Goal: Task Accomplishment & Management: Complete application form

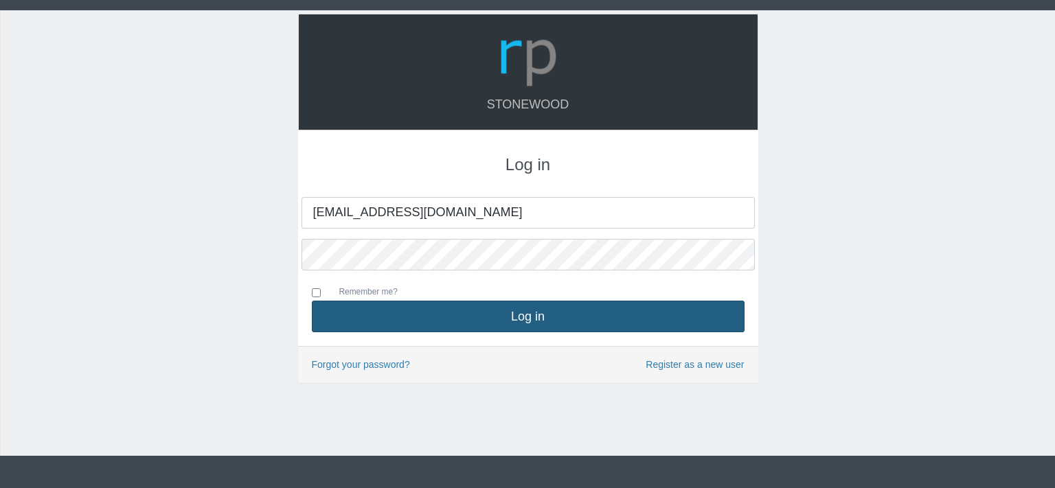
type input "[EMAIL_ADDRESS][DOMAIN_NAME]"
click at [485, 304] on button "Log in" at bounding box center [528, 317] width 433 height 32
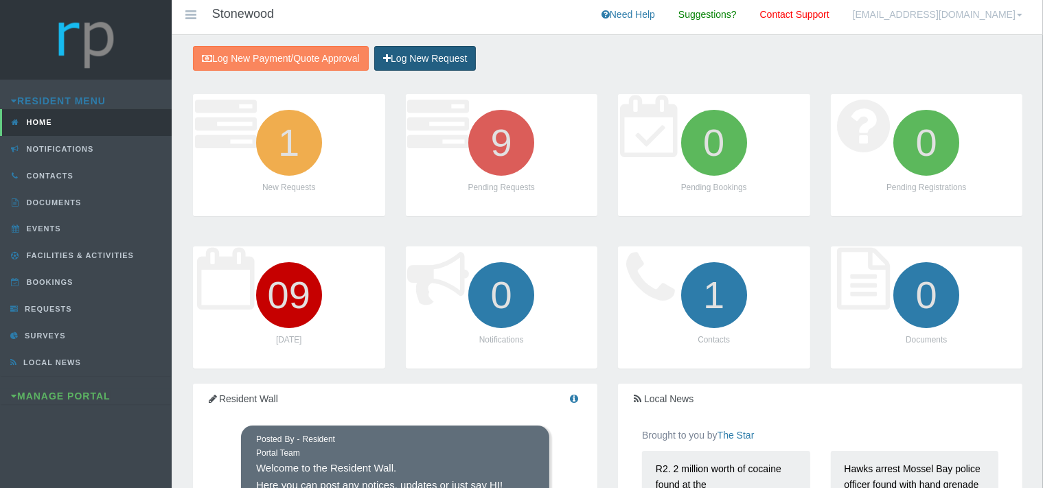
click at [423, 54] on link "Log New Request" at bounding box center [425, 58] width 102 height 25
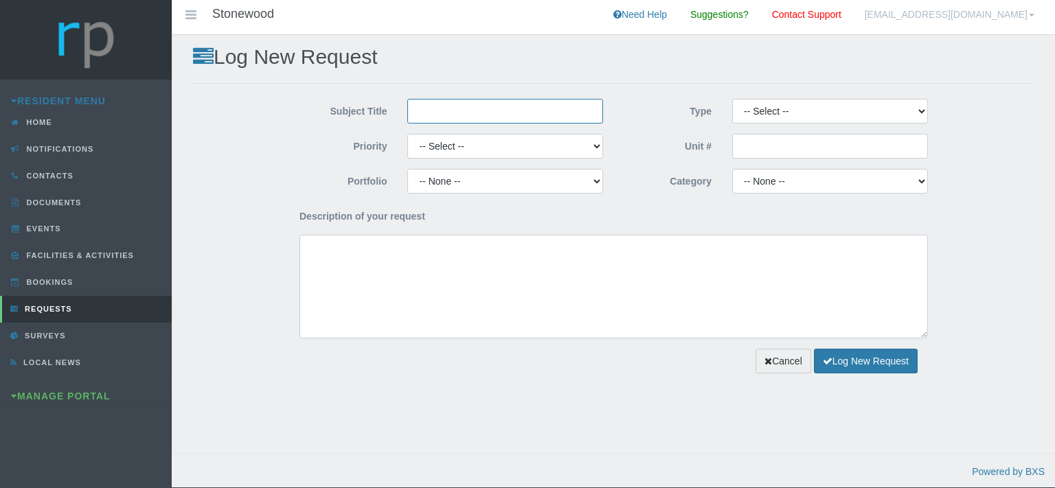
click at [439, 117] on input "Subject Title" at bounding box center [505, 111] width 196 height 25
type input "Love Electrical"
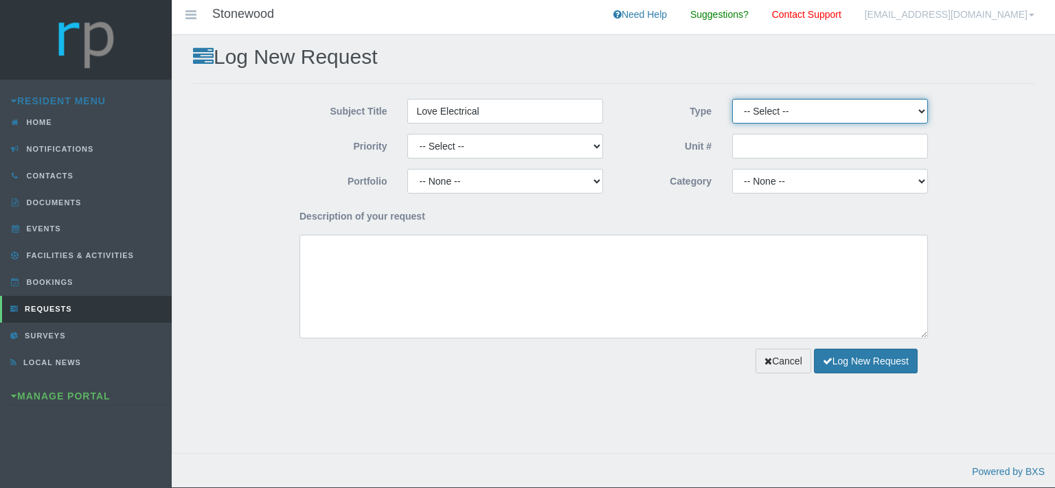
click at [732, 99] on select "-- Select -- Complaint Compliment Enquiry Request for maintenance Other (not li…" at bounding box center [830, 111] width 196 height 25
select select "PAYMENT"
click option "Payment Approval" at bounding box center [0, 0] width 0 height 0
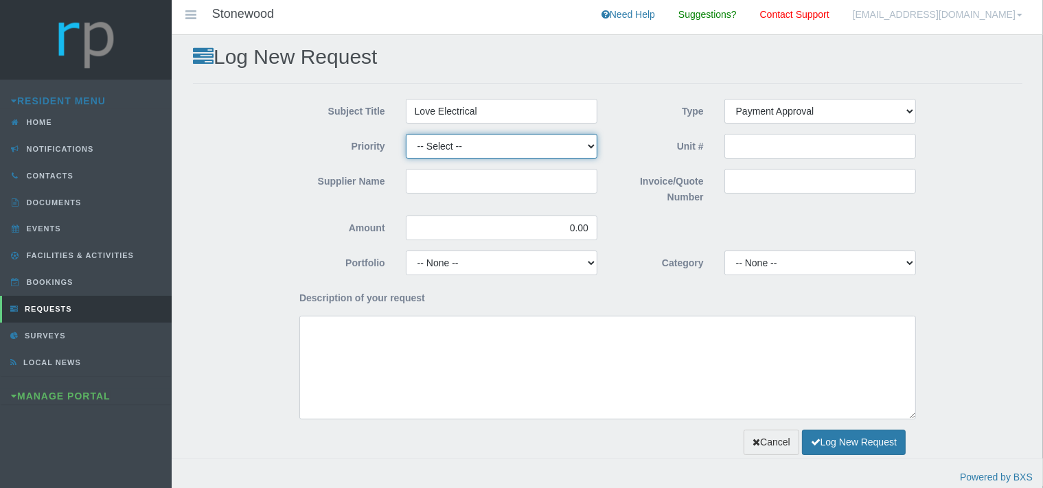
click at [406, 134] on select "-- Select -- High Low Normal" at bounding box center [502, 146] width 192 height 25
select select "MEDIUM"
click option "Normal" at bounding box center [0, 0] width 0 height 0
click at [457, 172] on input "Supplier Name" at bounding box center [502, 181] width 192 height 25
type input "Love Electrical"
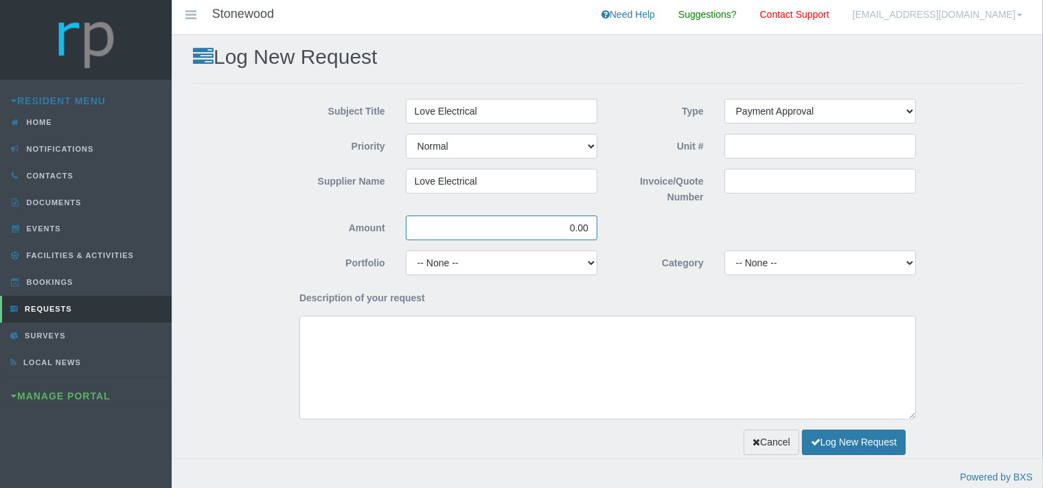
click at [573, 232] on input "0.00" at bounding box center [502, 228] width 192 height 25
drag, startPoint x: 591, startPoint y: 229, endPoint x: 556, endPoint y: 226, distance: 34.5
click at [556, 226] on input "0.00" at bounding box center [502, 228] width 192 height 25
click at [755, 186] on input "Invoice/Quote Number" at bounding box center [820, 181] width 192 height 25
type input "INV5808"
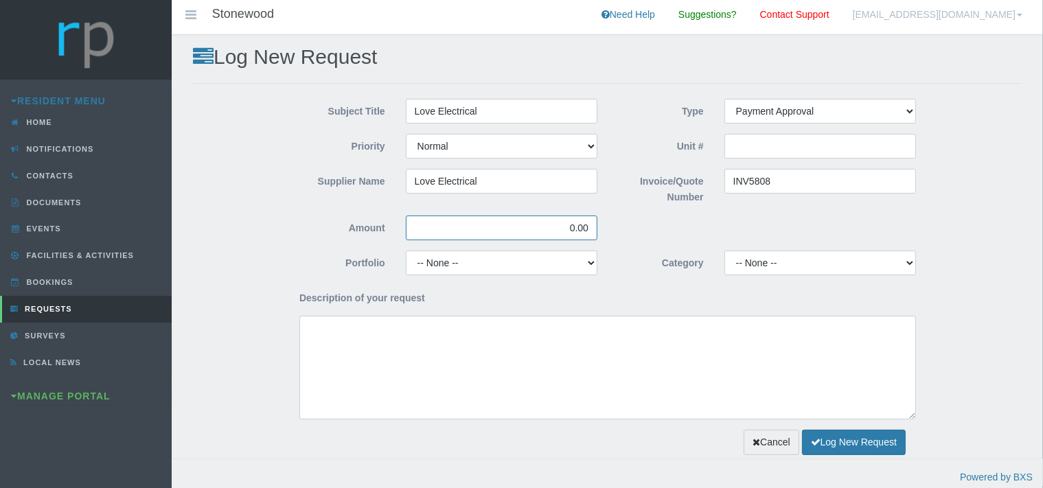
drag, startPoint x: 595, startPoint y: 231, endPoint x: 571, endPoint y: 229, distance: 23.4
click at [572, 229] on input "0.00" at bounding box center [502, 228] width 192 height 25
type input "6,261.75"
click at [406, 251] on select "-- None -- Chairperson Communication Estate Manager Finance Gardens Maintenance…" at bounding box center [502, 263] width 192 height 25
select select "MAINT"
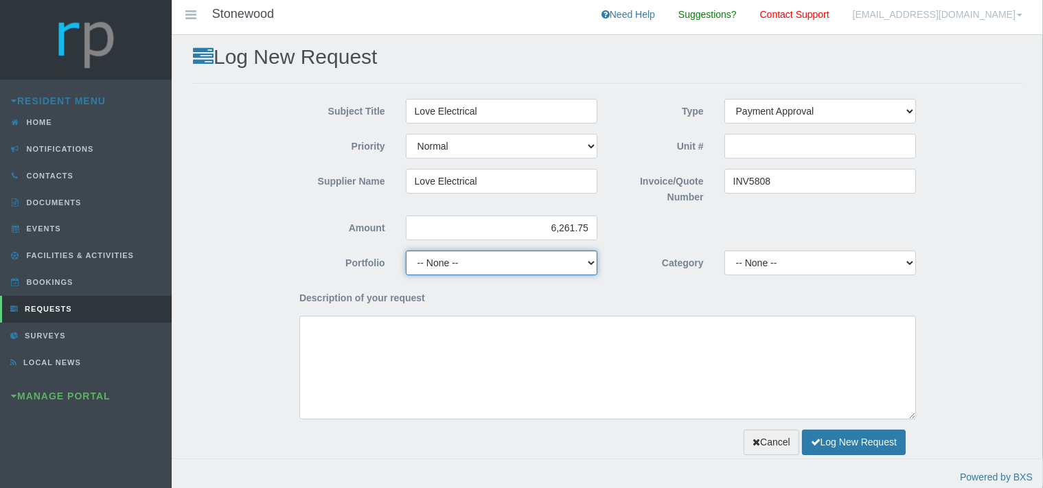
click option "Maintenance" at bounding box center [0, 0] width 0 height 0
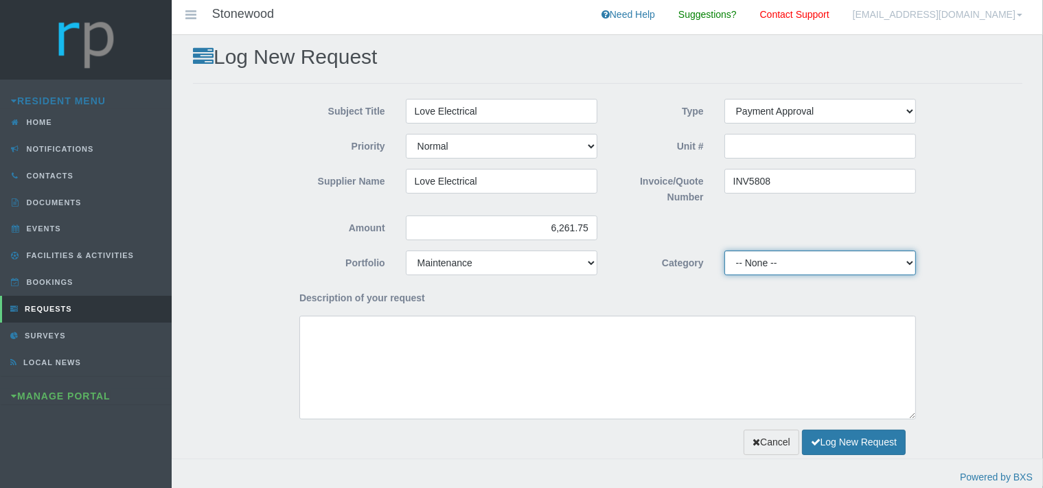
click at [724, 251] on select "-- None -- 10 YMP - Borehole 10 YMP - Fire Equipment 10 YMP - Garden upgrades 1…" at bounding box center [820, 263] width 192 height 25
select select "37d34446-e8df-4c5a-aef6-7746de10c07e"
click option "10 YMP Electrical" at bounding box center [0, 0] width 0 height 0
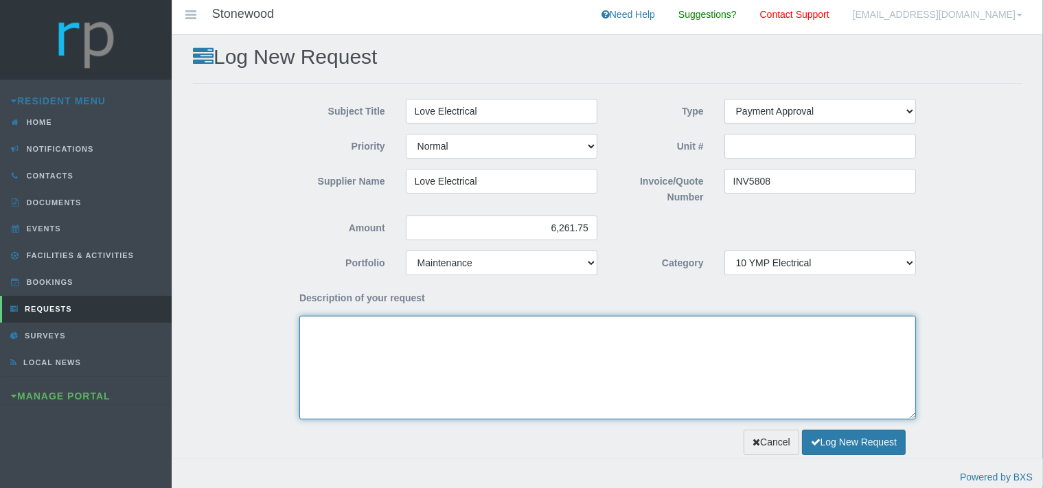
click at [462, 339] on textarea "Description of your request" at bounding box center [607, 368] width 617 height 104
click at [589, 347] on textarea "Dear Trustees, We kindly request payment approval for the attached invoice for" at bounding box center [607, 368] width 617 height 104
click at [591, 343] on textarea "Dear Trustees, We kindly request payment approval for the attached invoice for" at bounding box center [607, 368] width 617 height 104
paste textarea "trace and repair damaged cable to pool filter"
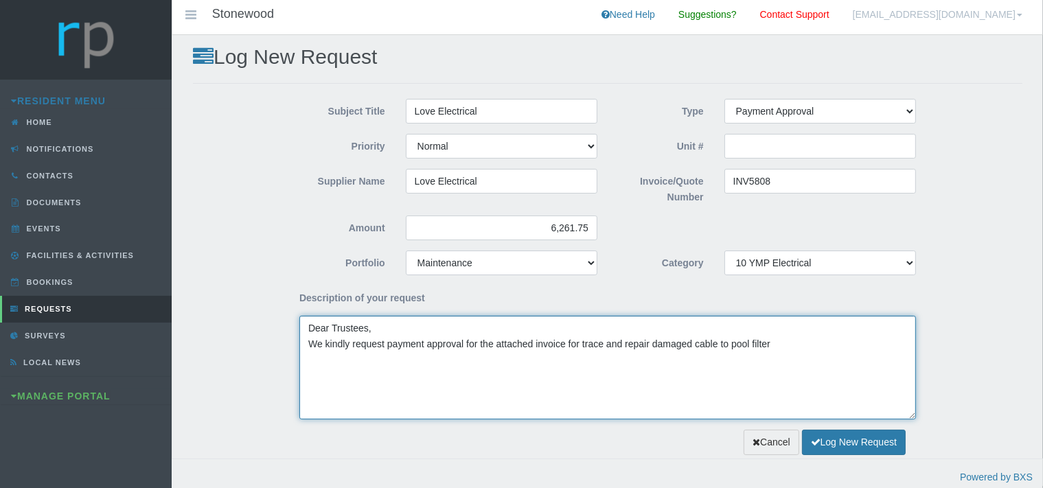
click at [604, 345] on textarea "Dear Trustees, We kindly request payment approval for the attached invoice for …" at bounding box center [607, 368] width 617 height 104
click at [658, 345] on textarea "Dear Trustees, We kindly request payment approval for the attached invoice for …" at bounding box center [607, 368] width 617 height 104
click at [795, 343] on textarea "Dear Trustees, We kindly request payment approval for the attached invoice for …" at bounding box center [607, 368] width 617 height 104
type textarea "Dear Trustees, We kindly request payment approval for the attached invoice for …"
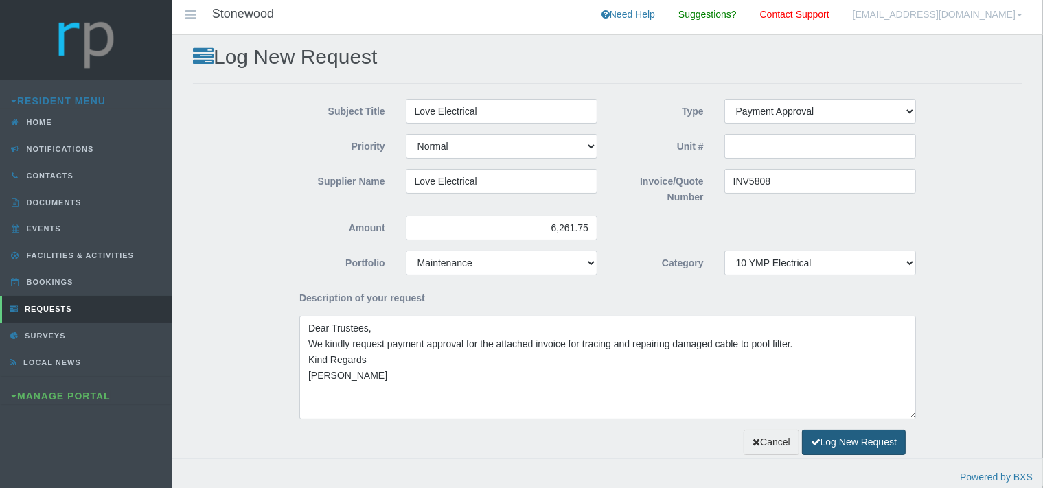
click at [842, 437] on button "Log New Request" at bounding box center [854, 442] width 104 height 25
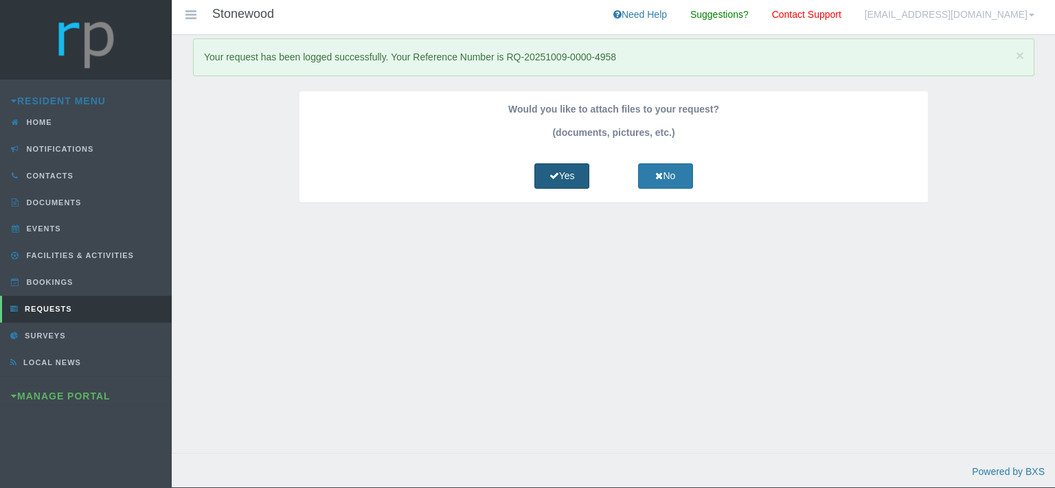
click at [566, 179] on link "Yes" at bounding box center [561, 175] width 55 height 25
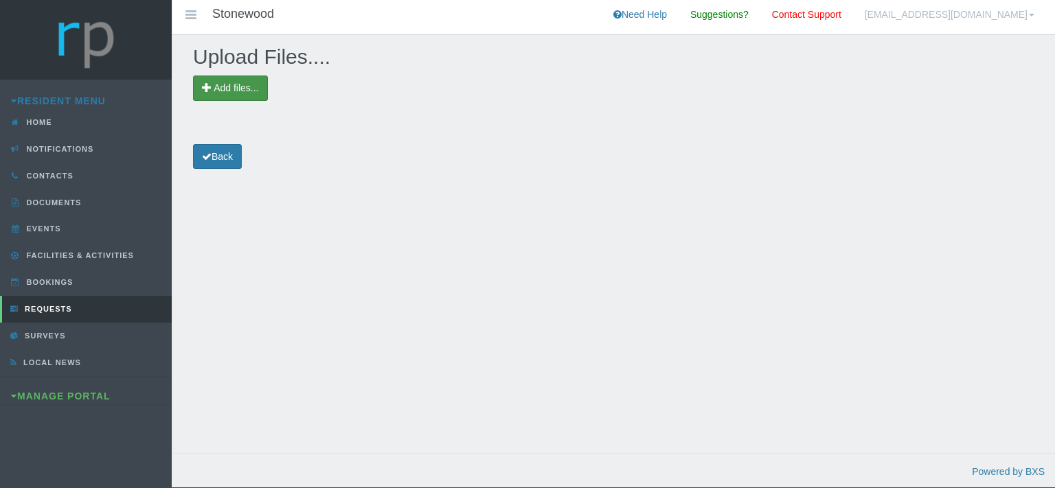
click at [253, 84] on span "Add files..." at bounding box center [236, 87] width 45 height 11
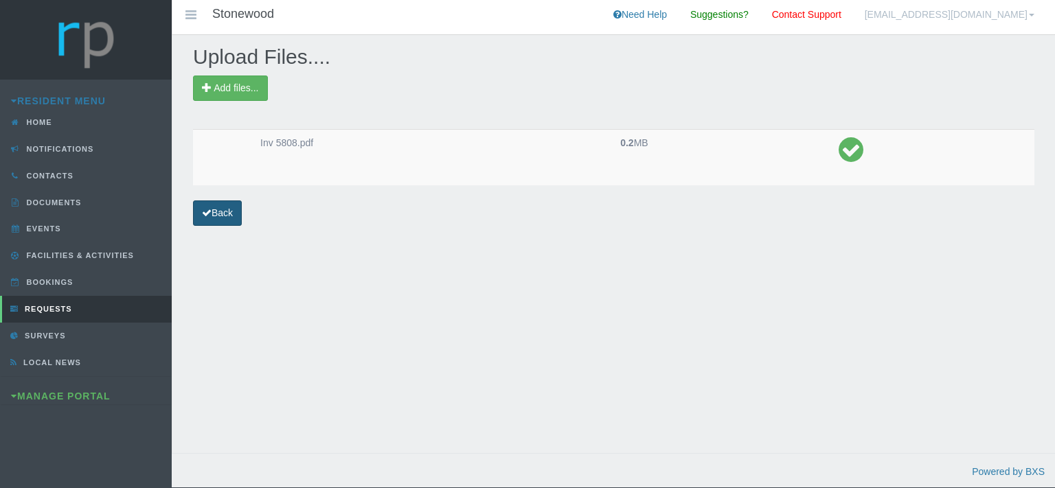
click at [223, 218] on link "Back" at bounding box center [217, 213] width 49 height 25
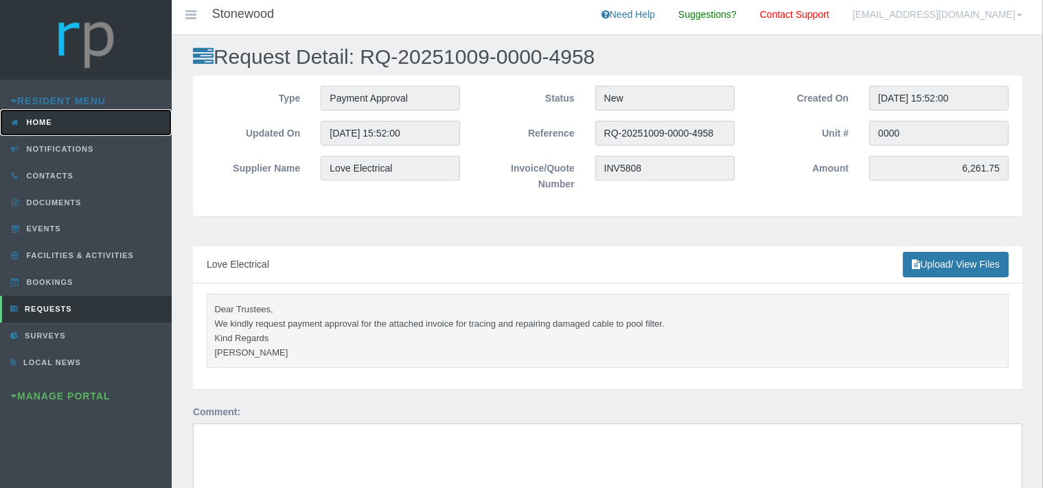
click at [78, 120] on link "Home" at bounding box center [86, 122] width 172 height 27
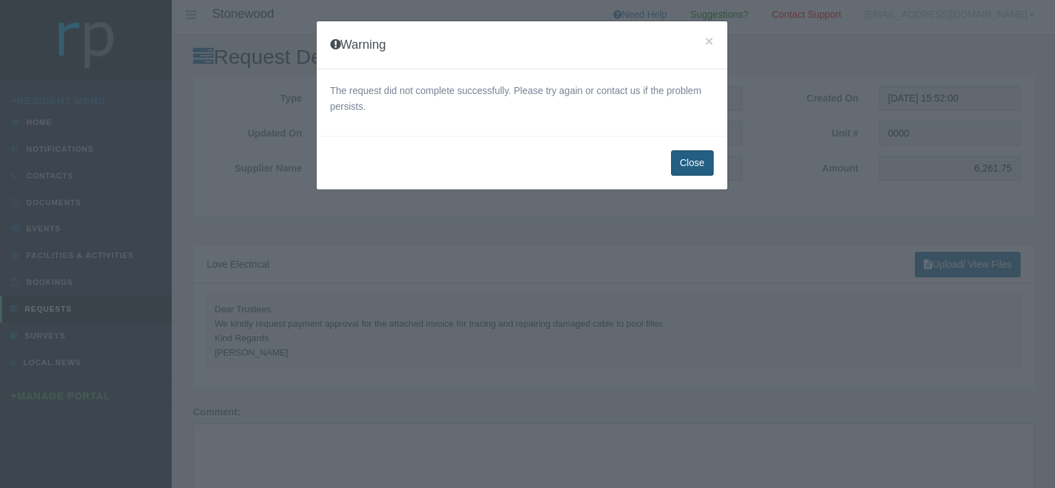
click at [685, 157] on button "Close" at bounding box center [692, 162] width 43 height 25
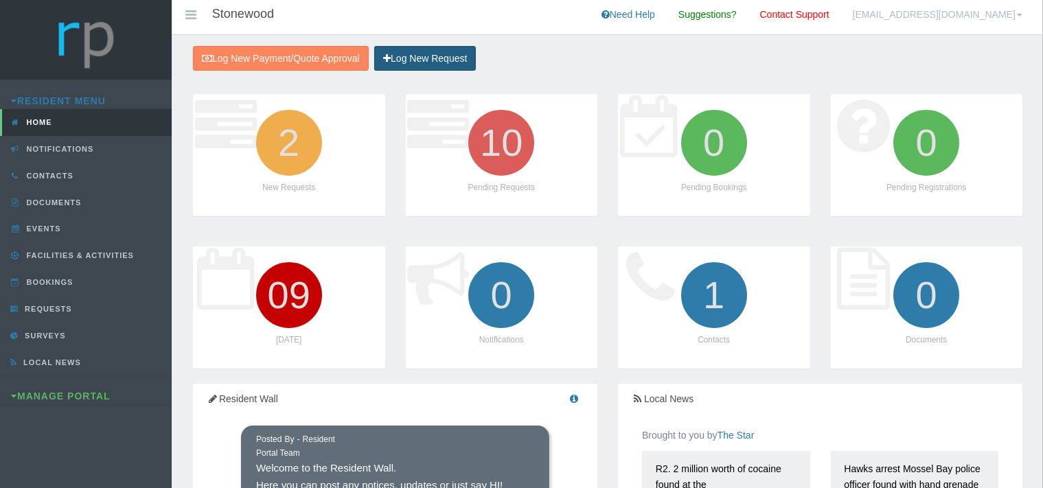
click at [468, 58] on link "Log New Request" at bounding box center [425, 58] width 102 height 25
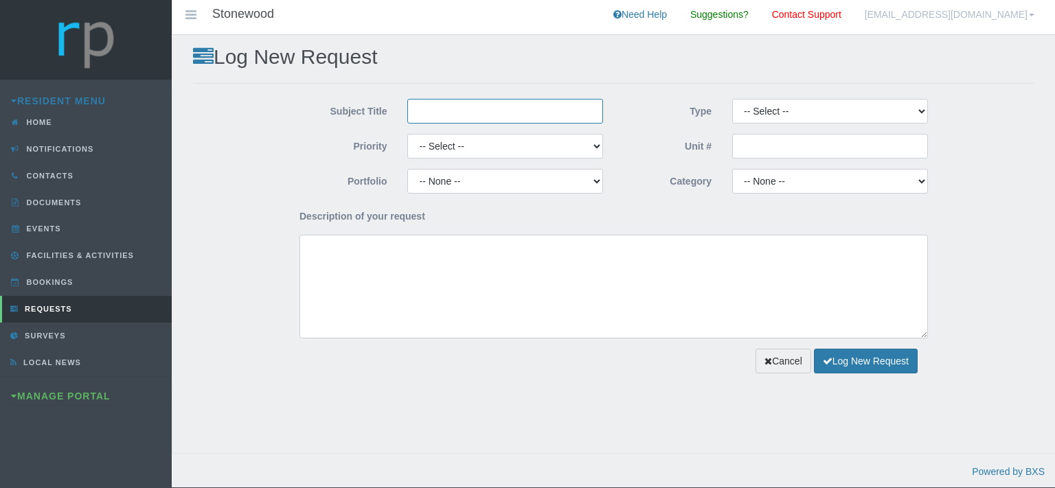
click at [470, 109] on input "Subject Title" at bounding box center [505, 111] width 196 height 25
type input "MCD Tiling"
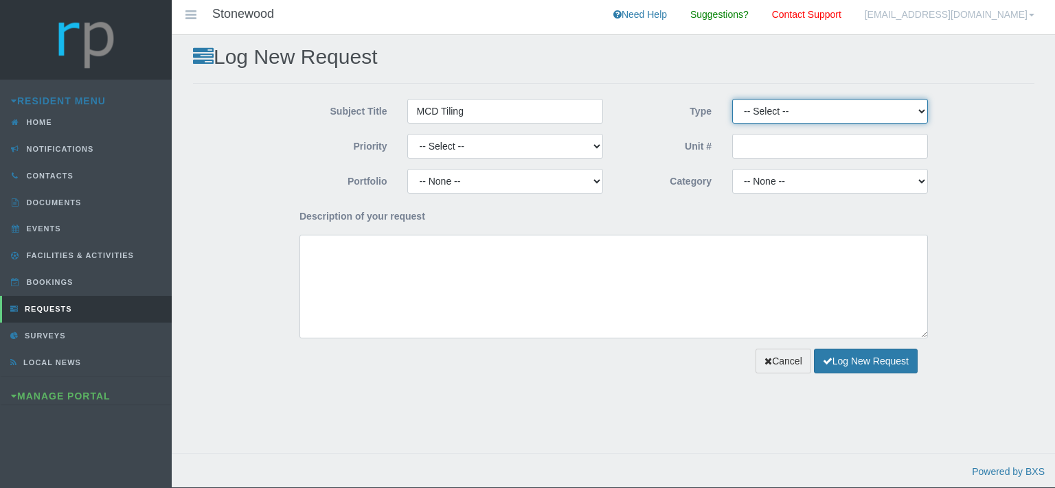
click at [732, 99] on select "-- Select -- Complaint Compliment Enquiry Request for maintenance Other (not li…" at bounding box center [830, 111] width 196 height 25
select select "PAYMENT"
click option "Payment Approval" at bounding box center [0, 0] width 0 height 0
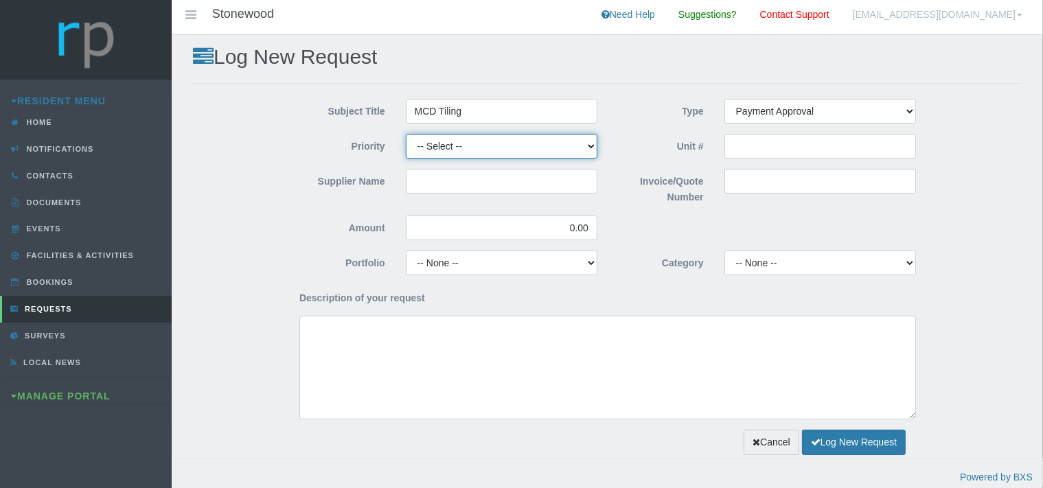
click at [406, 134] on select "-- Select -- High Low Normal" at bounding box center [502, 146] width 192 height 25
select select "MEDIUM"
click option "Normal" at bounding box center [0, 0] width 0 height 0
click at [433, 183] on input "Supplier Name" at bounding box center [502, 181] width 192 height 25
type input "MCD Tiling"
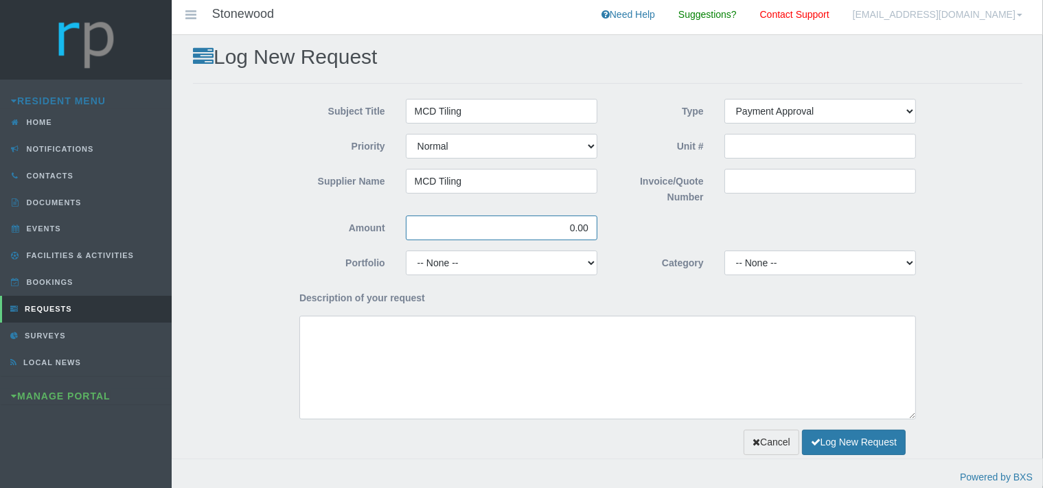
drag, startPoint x: 584, startPoint y: 227, endPoint x: 571, endPoint y: 227, distance: 13.0
click at [571, 227] on input "0.00" at bounding box center [502, 228] width 192 height 25
type input "2,580.00"
click at [753, 178] on input "Invoice/Quote Number" at bounding box center [820, 181] width 192 height 25
type input "C"
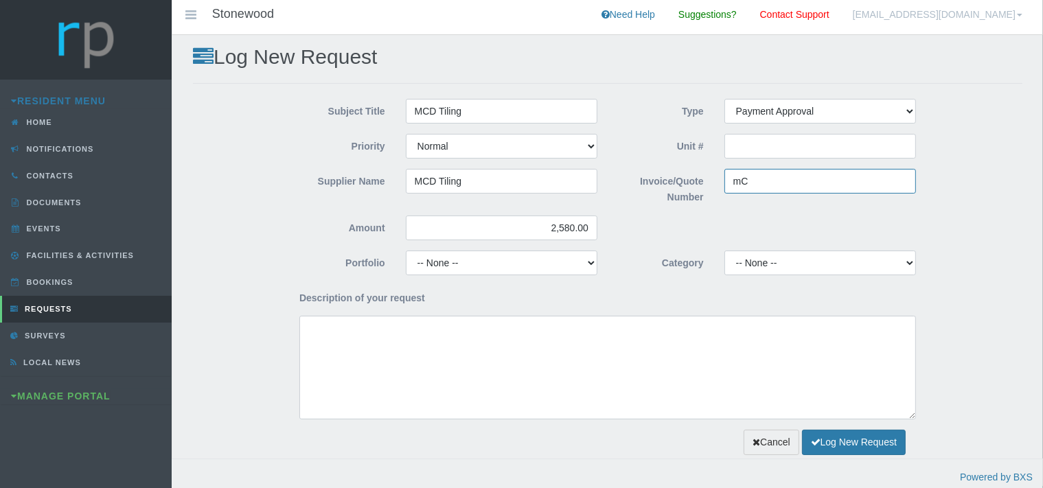
type input "m"
type input "MCD Tiling"
click at [406, 251] on select "-- None -- Chairperson Communication Estate Manager Finance Gardens Maintenance…" at bounding box center [502, 263] width 192 height 25
select select "MAINT"
click option "Maintenance" at bounding box center [0, 0] width 0 height 0
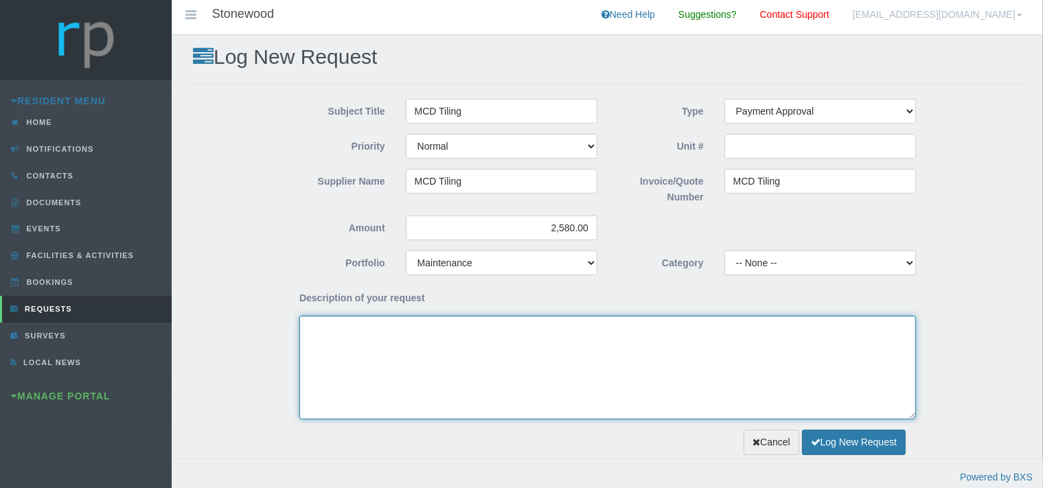
click at [402, 378] on textarea "Description of your request" at bounding box center [607, 368] width 617 height 104
click at [511, 341] on textarea "Dear Trustees, We kindly request payment approval for the" at bounding box center [607, 368] width 617 height 104
paste textarea "to lift tiles and retile after cable fault found"
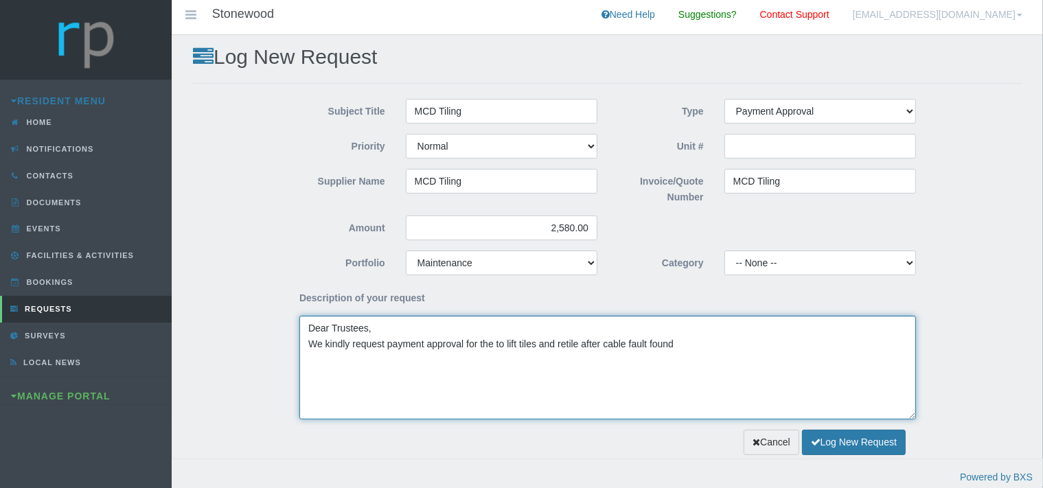
click at [493, 345] on textarea "Dear Trustees, We kindly request payment approval for the to lift tiles and ret…" at bounding box center [607, 368] width 617 height 104
click at [749, 342] on textarea "Dear Trustees, We kindly request payment approval for the attached invoice to l…" at bounding box center [607, 368] width 617 height 104
type textarea "Dear Trustees, We kindly request payment approval for the attached invoice to l…"
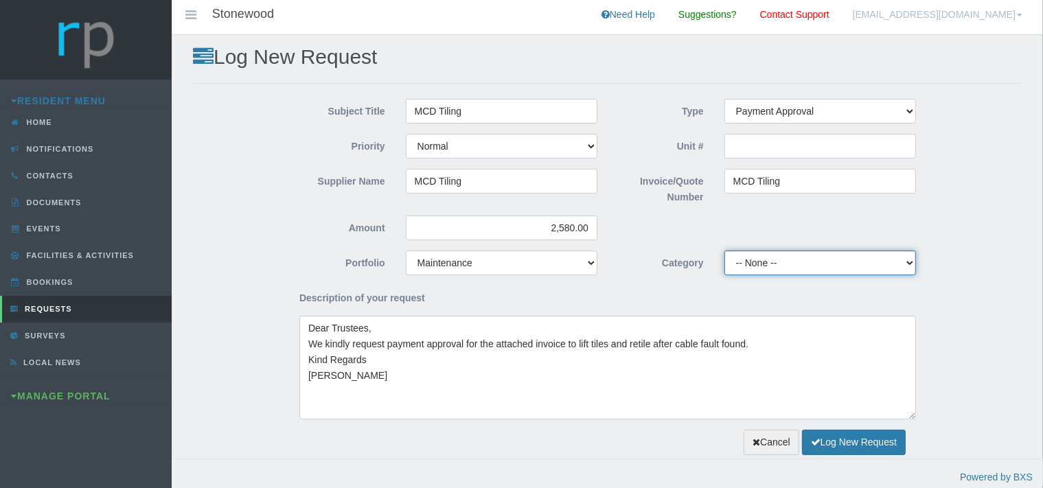
click at [724, 251] on select "-- None -- 10 YMP - Borehole 10 YMP - Fire Equipment 10 YMP - Garden upgrades 1…" at bounding box center [820, 263] width 192 height 25
select select "6dbaa24f-bfeb-4a33-ae22-53970c35c750"
click option "10 YMP Building Repairs - Pool" at bounding box center [0, 0] width 0 height 0
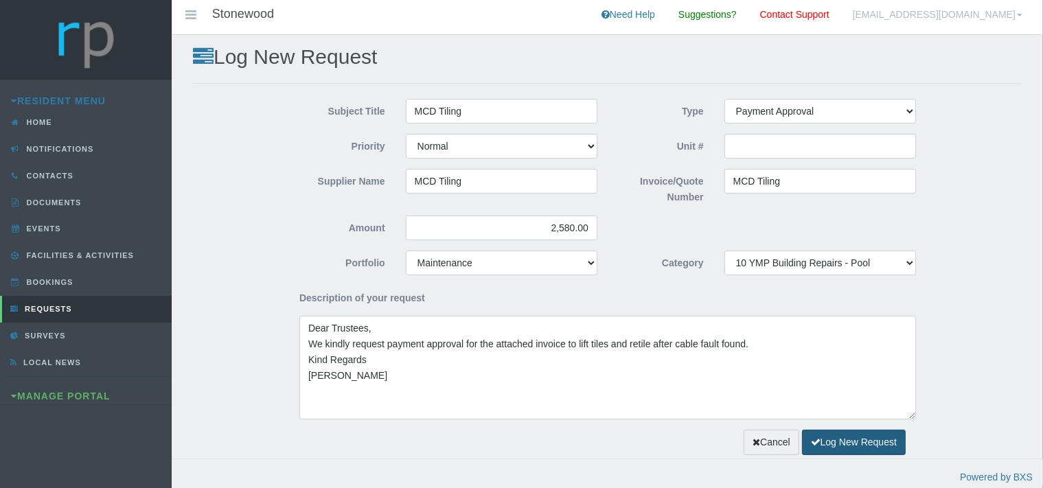
click at [836, 452] on button "Log New Request" at bounding box center [854, 442] width 104 height 25
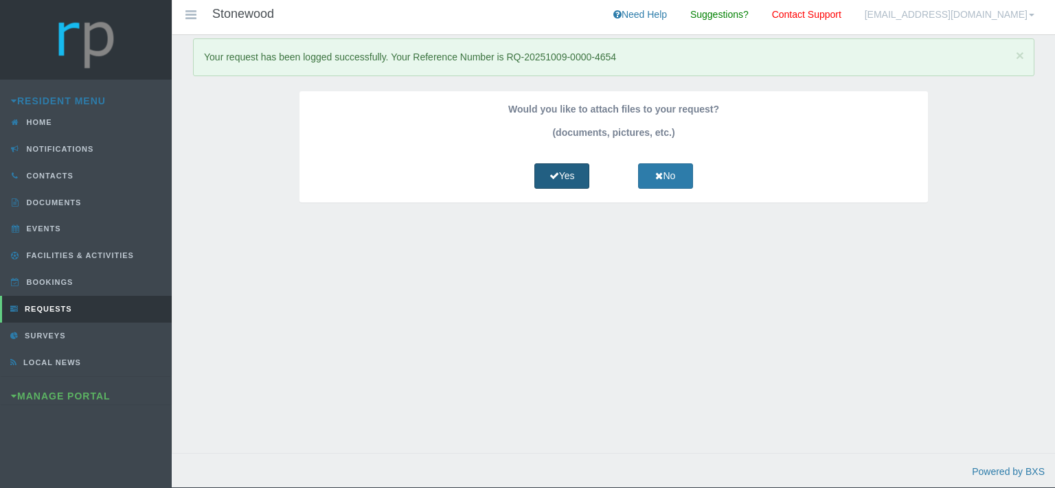
click at [571, 172] on link "Yes" at bounding box center [561, 175] width 55 height 25
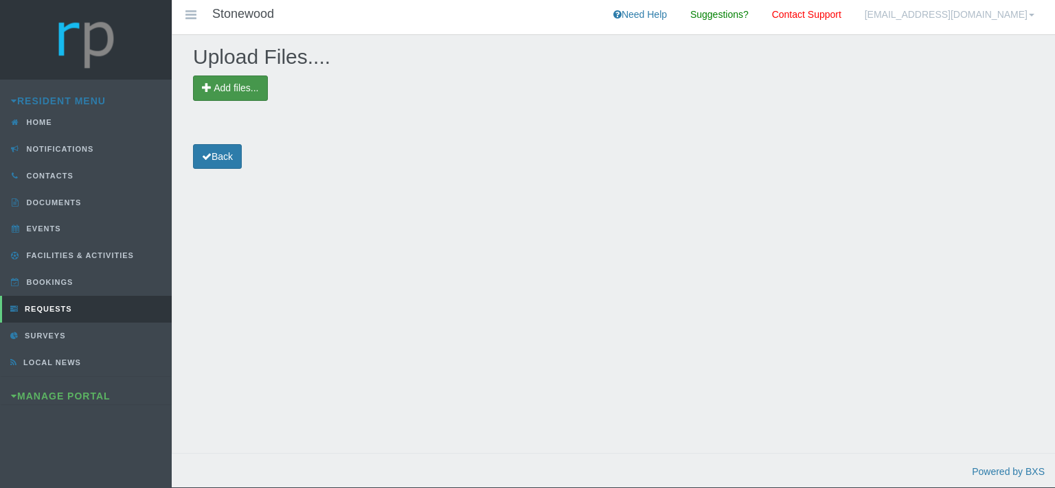
click at [245, 90] on span "Add files..." at bounding box center [236, 87] width 45 height 11
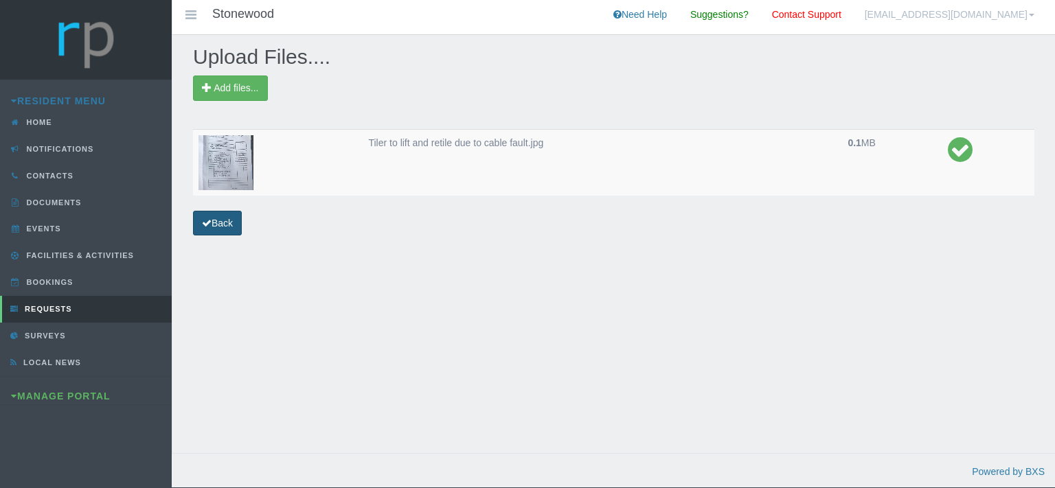
click at [224, 222] on link "Back" at bounding box center [217, 223] width 49 height 25
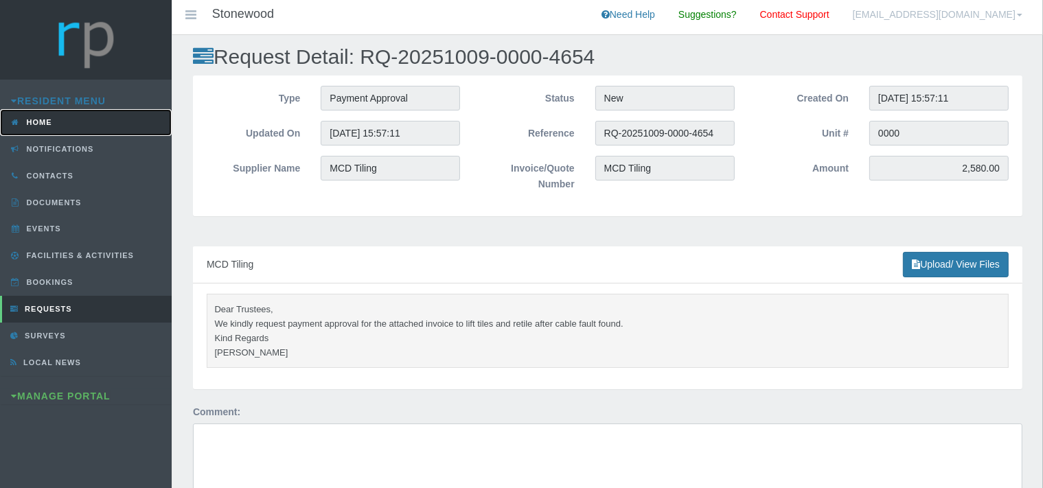
click at [54, 119] on link "Home" at bounding box center [86, 122] width 172 height 27
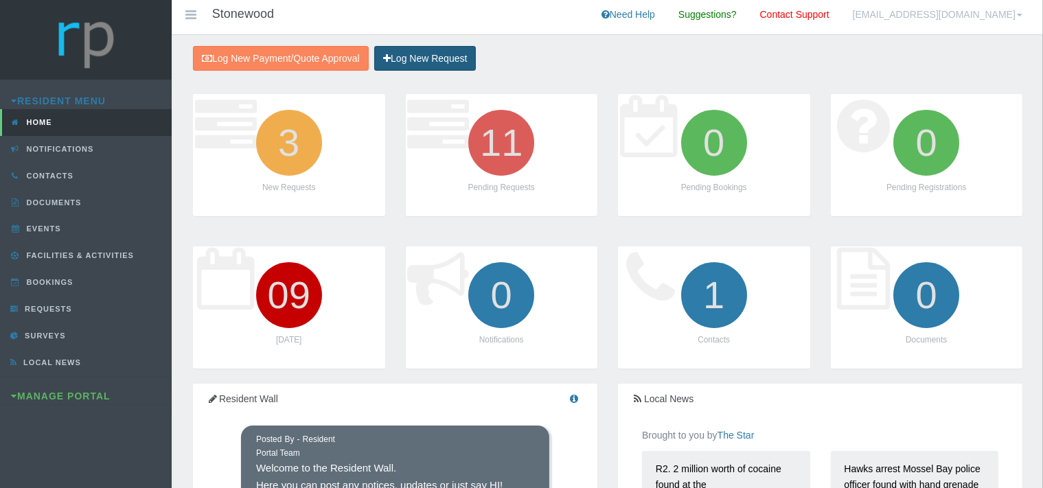
click at [446, 59] on link "Log New Request" at bounding box center [425, 58] width 102 height 25
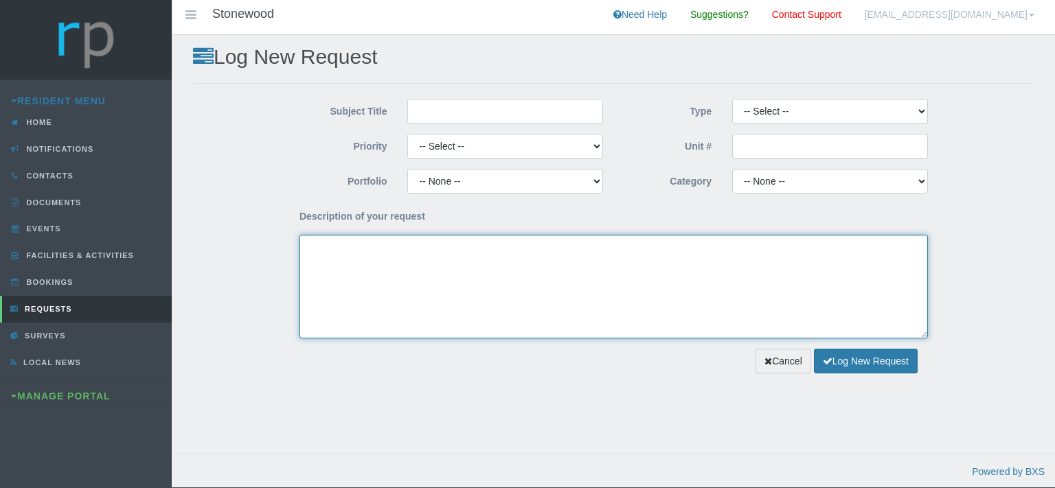
click at [402, 242] on textarea "Description of your request" at bounding box center [613, 287] width 628 height 104
type textarea "Dear Trustees, We kindly request paymnet approval for the attached invoice"
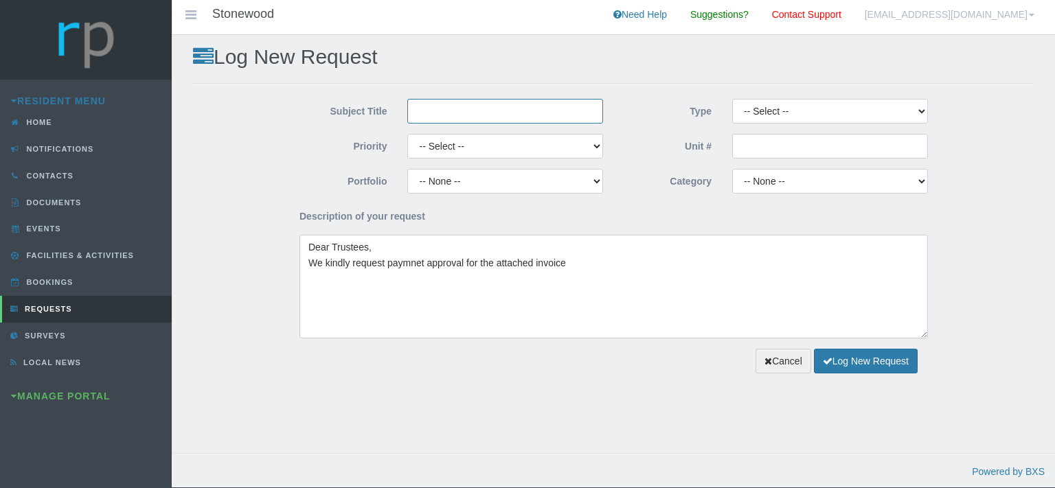
click at [488, 106] on input "Subject Title" at bounding box center [505, 111] width 196 height 25
type input "MCD Tiling"
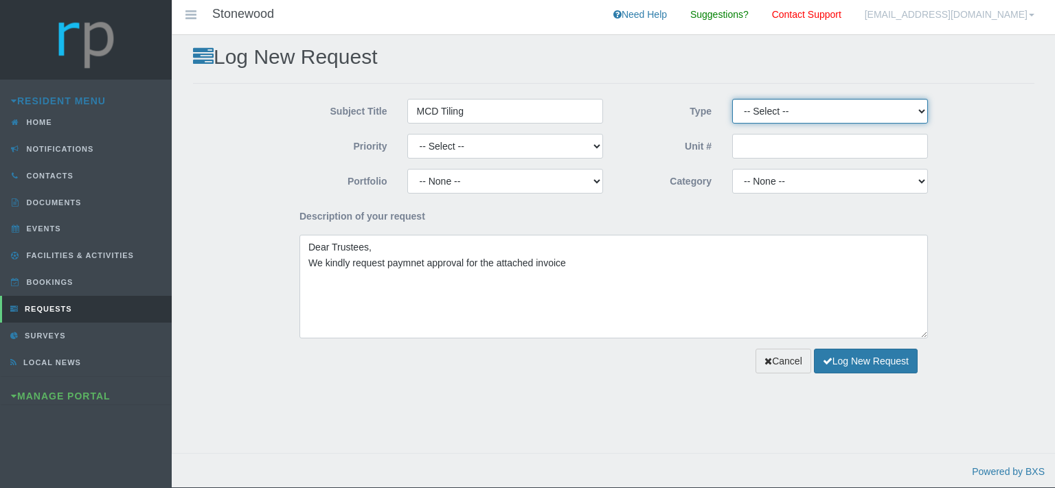
click at [732, 99] on select "-- Select -- Complaint Compliment Enquiry Request for maintenance Other (not li…" at bounding box center [830, 111] width 196 height 25
select select "PAYMENT"
click option "Payment Approval" at bounding box center [0, 0] width 0 height 0
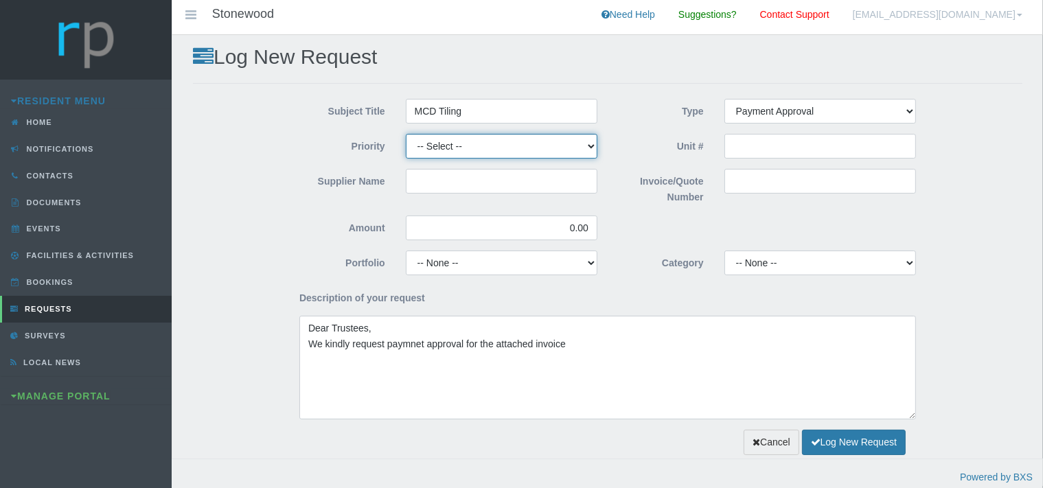
click at [406, 134] on select "-- Select -- High Low Normal" at bounding box center [502, 146] width 192 height 25
select select "MEDIUM"
click option "Normal" at bounding box center [0, 0] width 0 height 0
click at [449, 190] on input "Supplier Name" at bounding box center [502, 181] width 192 height 25
drag, startPoint x: 466, startPoint y: 109, endPoint x: 414, endPoint y: 108, distance: 51.5
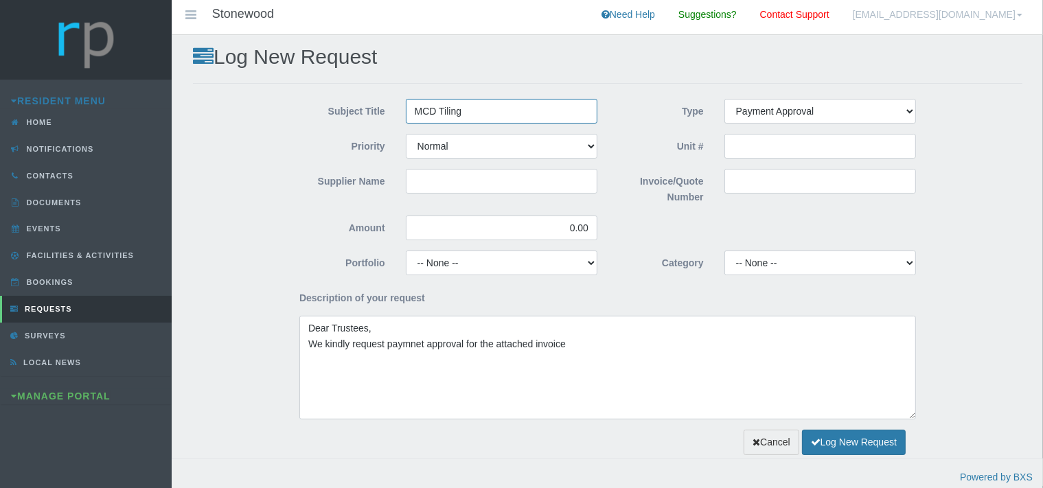
click at [414, 108] on input "MCD Tiling" at bounding box center [502, 111] width 192 height 25
click at [446, 180] on input "Supplier Name" at bounding box center [502, 181] width 192 height 25
paste input "MCD Tiling"
type input "MCD Tiling"
drag, startPoint x: 593, startPoint y: 231, endPoint x: 554, endPoint y: 226, distance: 40.2
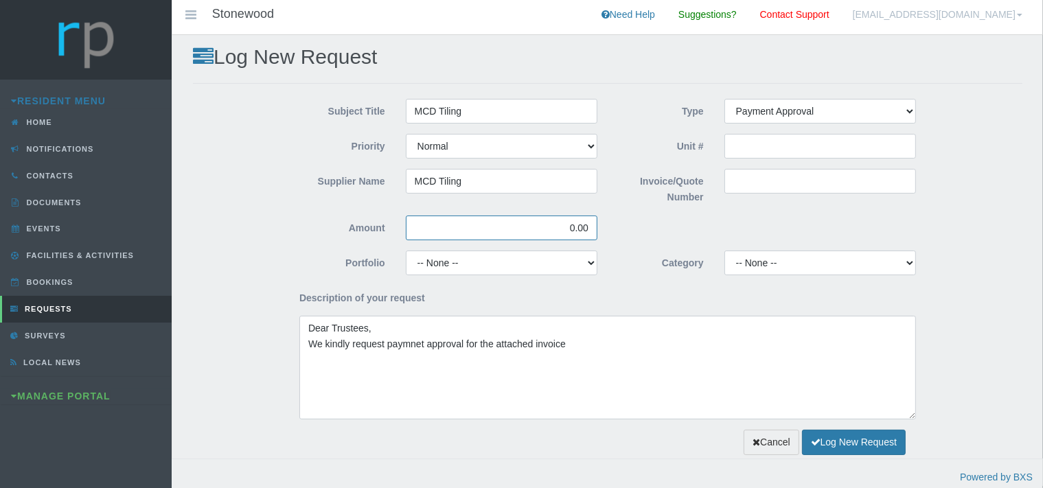
click at [554, 226] on input "0.00" at bounding box center [502, 228] width 192 height 25
type input "6,500.00"
click at [737, 185] on input "Invoice/Quote Number" at bounding box center [820, 181] width 192 height 25
paste input "MCD Tiling"
type input "MCD Tiling"
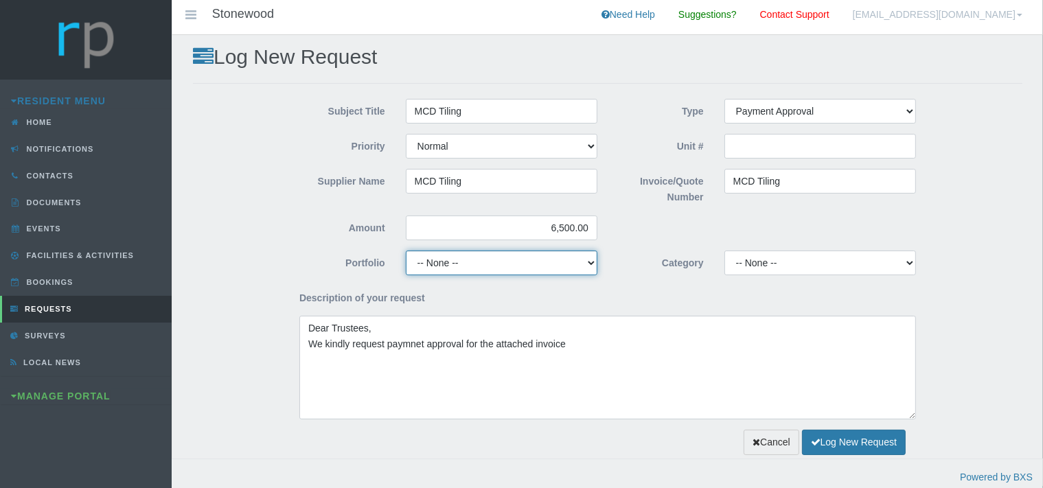
click at [406, 251] on select "-- None -- Chairperson Communication Estate Manager Finance Gardens Maintenance…" at bounding box center [502, 263] width 192 height 25
select select "MAINT"
click option "Maintenance" at bounding box center [0, 0] width 0 height 0
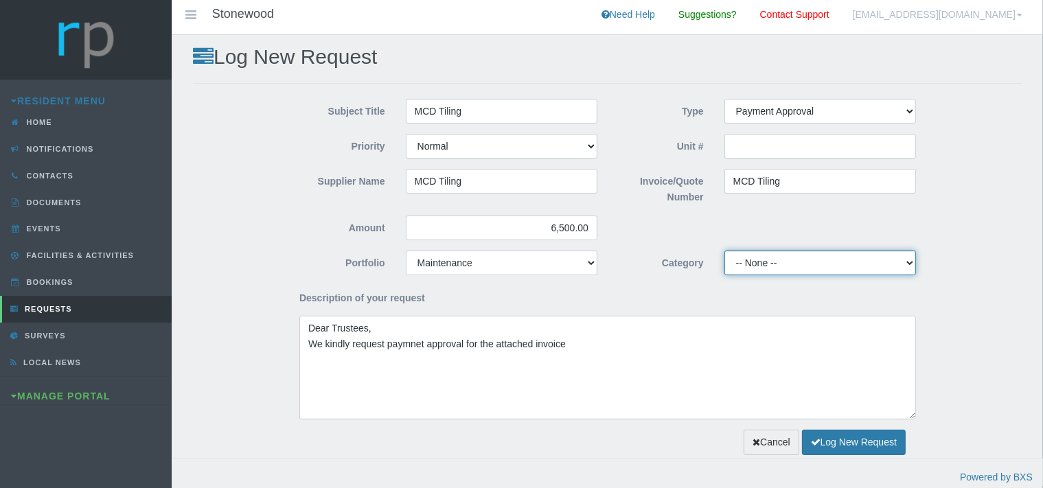
click at [724, 251] on select "-- None -- 10 YMP - Borehole 10 YMP - Fire Equipment 10 YMP - Garden upgrades 1…" at bounding box center [820, 263] width 192 height 25
select select "6dbaa24f-bfeb-4a33-ae22-53970c35c750"
click option "10 YMP Building Repairs - Pool" at bounding box center [0, 0] width 0 height 0
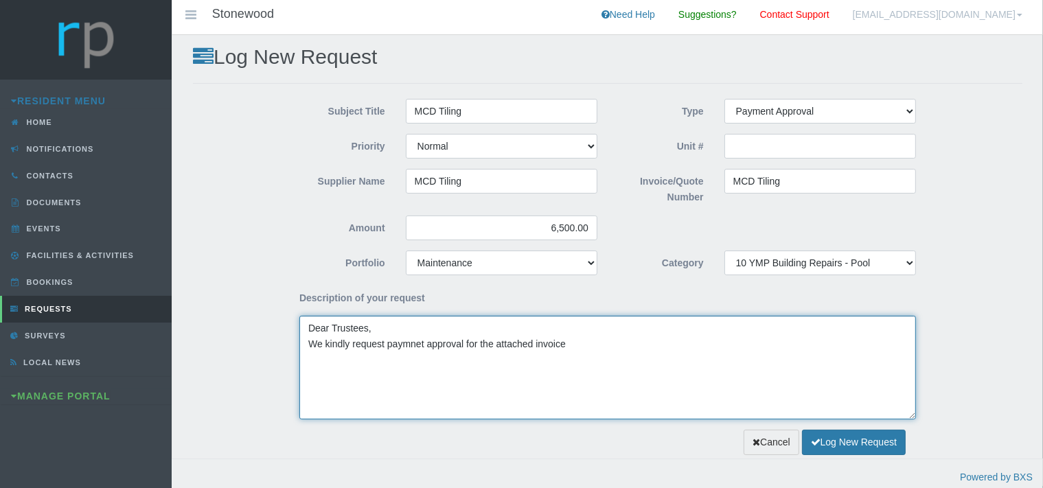
click at [578, 350] on textarea "Dear Trustees, We kindly request paymnet approval for the attached invoice" at bounding box center [607, 368] width 617 height 104
click at [567, 345] on textarea "Dear Trustees, We kindly request paymnet approval for the attached invoice" at bounding box center [607, 368] width 617 height 104
paste textarea "to uplift tiles and retile to get lines straight"
click at [564, 347] on textarea "Dear Trustees, We kindly request paymnet approval for the attached invoiceto up…" at bounding box center [607, 368] width 617 height 104
click at [744, 345] on textarea "Dear Trustees, We kindly request paymnet approval for the attached invoice to u…" at bounding box center [607, 368] width 617 height 104
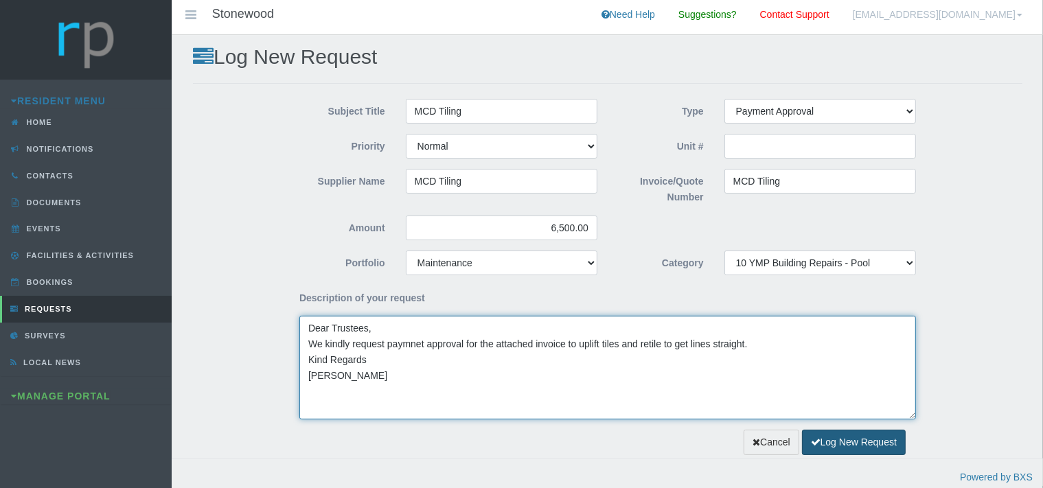
type textarea "Dear Trustees, We kindly request paymnet approval for the attached invoice to u…"
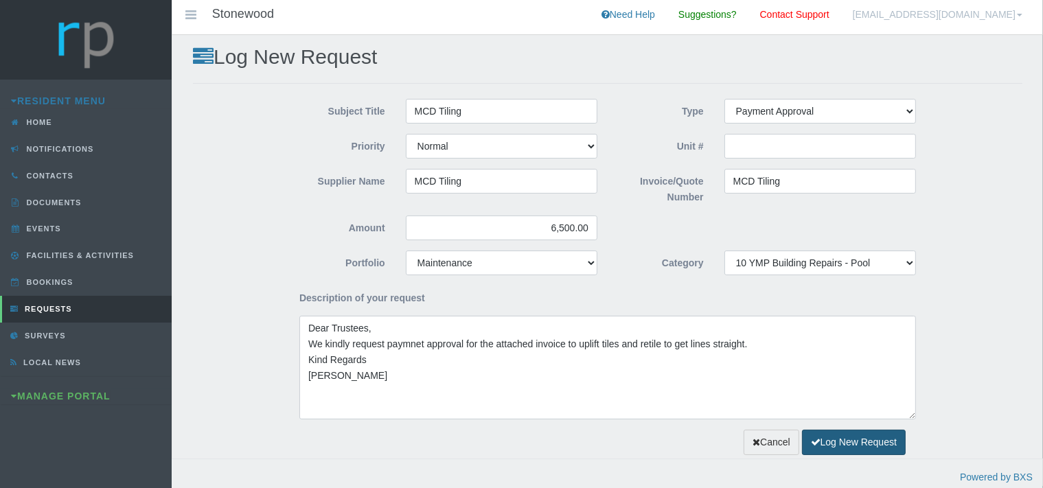
click at [823, 440] on button "Log New Request" at bounding box center [854, 442] width 104 height 25
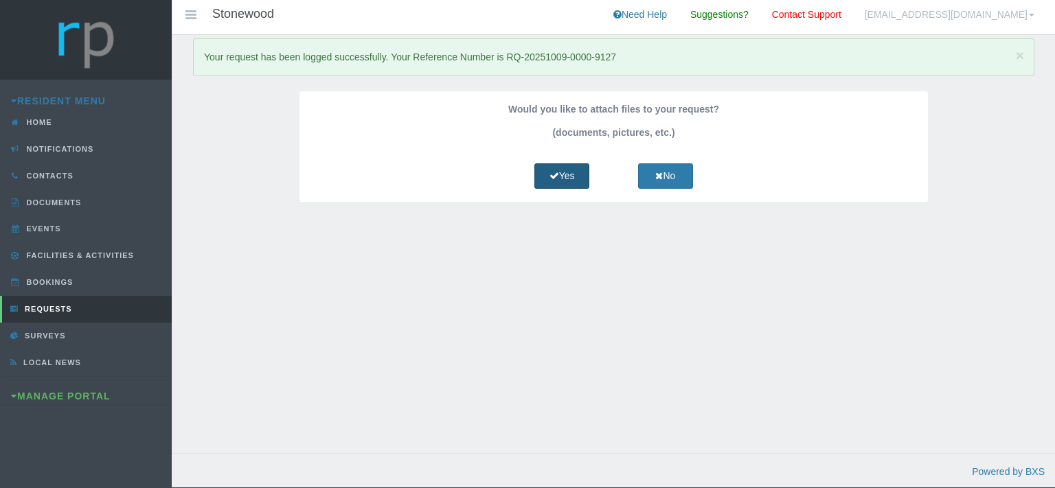
click at [575, 179] on link "Yes" at bounding box center [561, 175] width 55 height 25
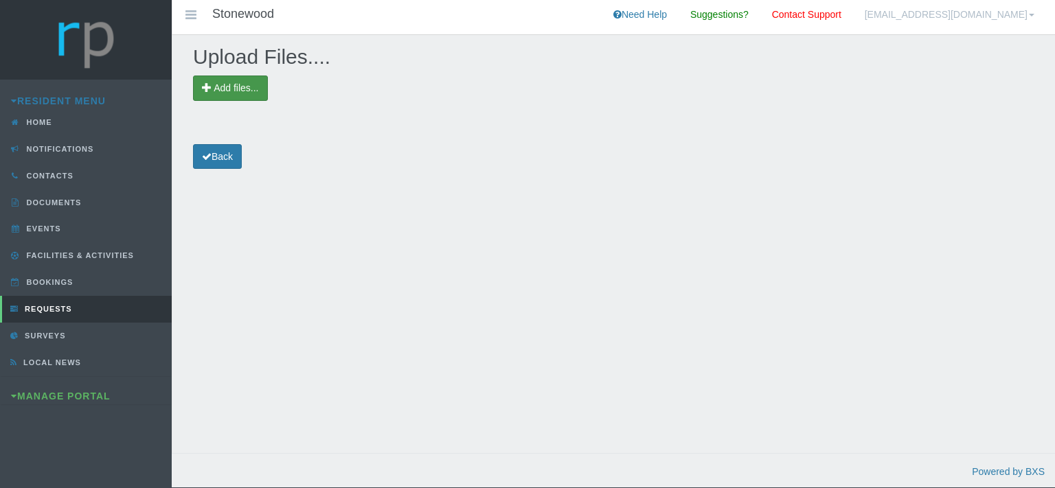
click at [218, 92] on span "Add files..." at bounding box center [236, 87] width 45 height 11
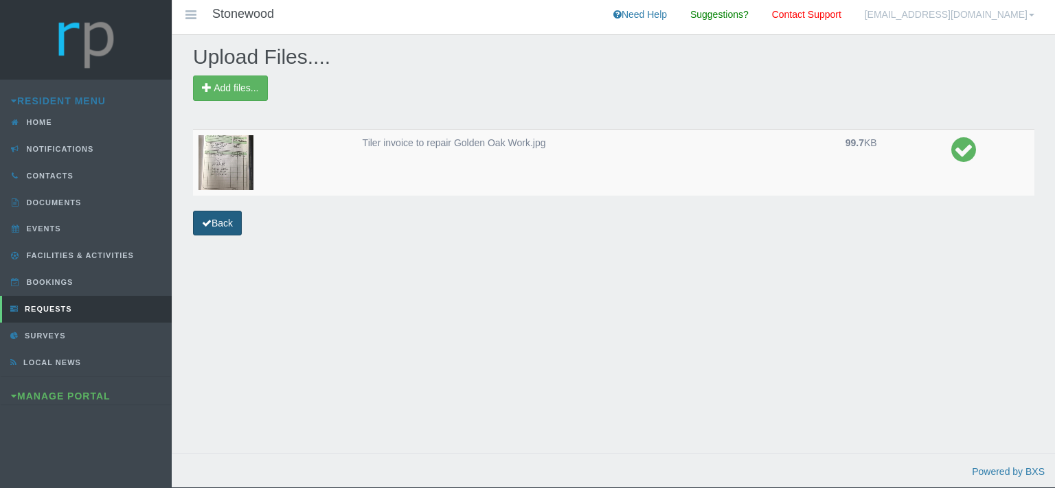
click at [240, 231] on link "Back" at bounding box center [217, 223] width 49 height 25
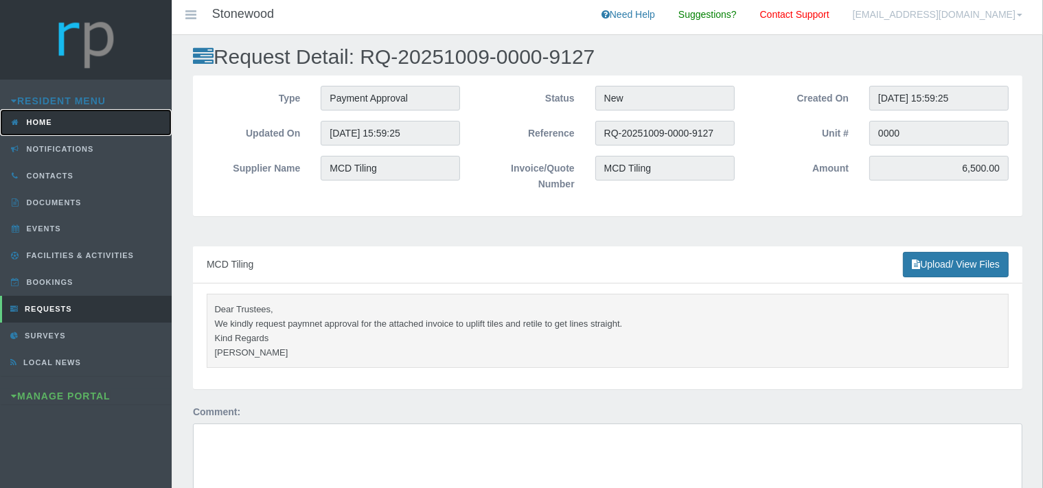
click at [36, 122] on span "Home" at bounding box center [37, 122] width 29 height 8
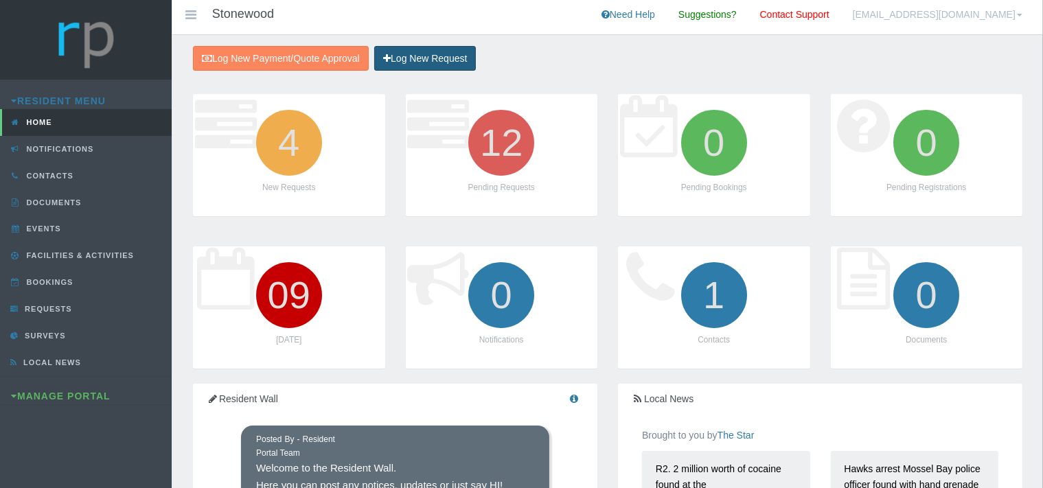
click at [430, 59] on link "Log New Request" at bounding box center [425, 58] width 102 height 25
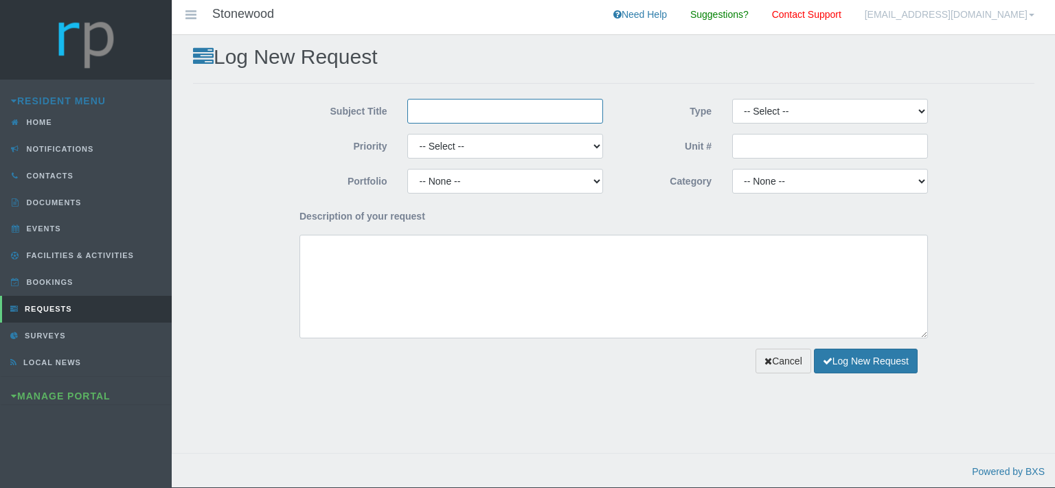
click at [461, 110] on input "Subject Title" at bounding box center [505, 111] width 196 height 25
type input "Duvolt Pty Ltd"
click at [407, 134] on select "-- Select -- High Low Normal" at bounding box center [505, 146] width 196 height 25
select select "MEDIUM"
click option "Normal" at bounding box center [0, 0] width 0 height 0
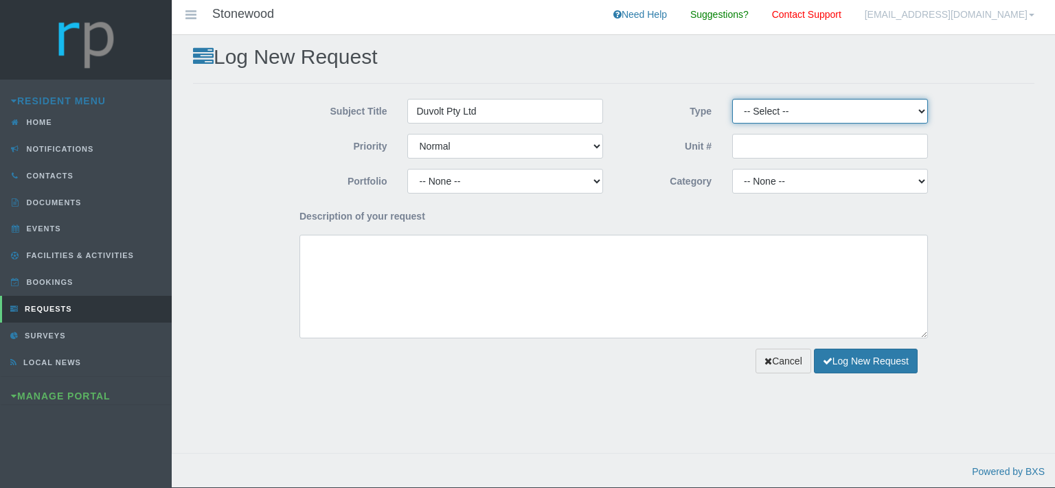
click at [732, 99] on select "-- Select -- Complaint Compliment Enquiry Request for maintenance Other (not li…" at bounding box center [830, 111] width 196 height 25
select select "PAYMENT"
click option "Payment Approval" at bounding box center [0, 0] width 0 height 0
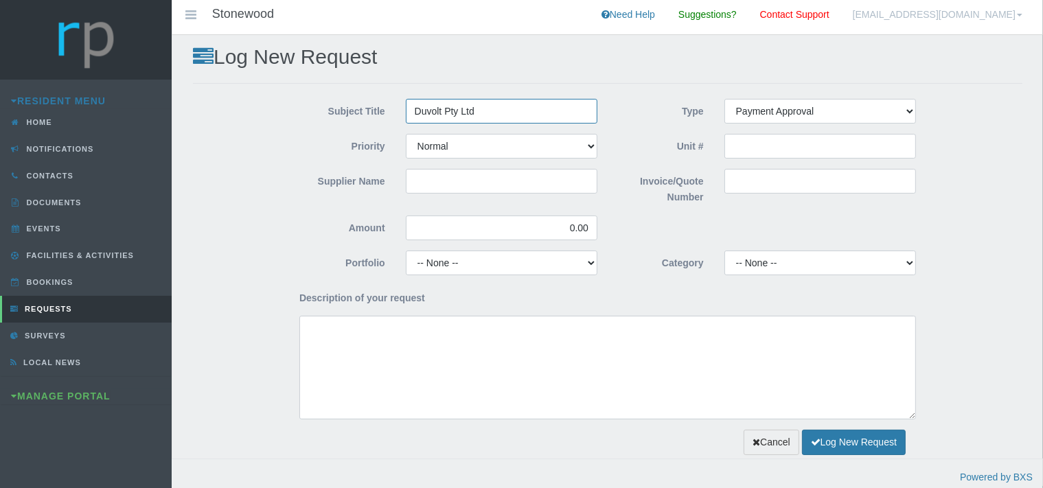
drag, startPoint x: 478, startPoint y: 111, endPoint x: 414, endPoint y: 111, distance: 63.9
click at [414, 111] on input "Duvolt Pty Ltd" at bounding box center [502, 111] width 192 height 25
click at [439, 168] on div "Priority -- Select -- High Low Normal" at bounding box center [448, 151] width 319 height 35
click at [437, 175] on input "Supplier Name" at bounding box center [502, 181] width 192 height 25
paste input "Duvolt Pty Ltd"
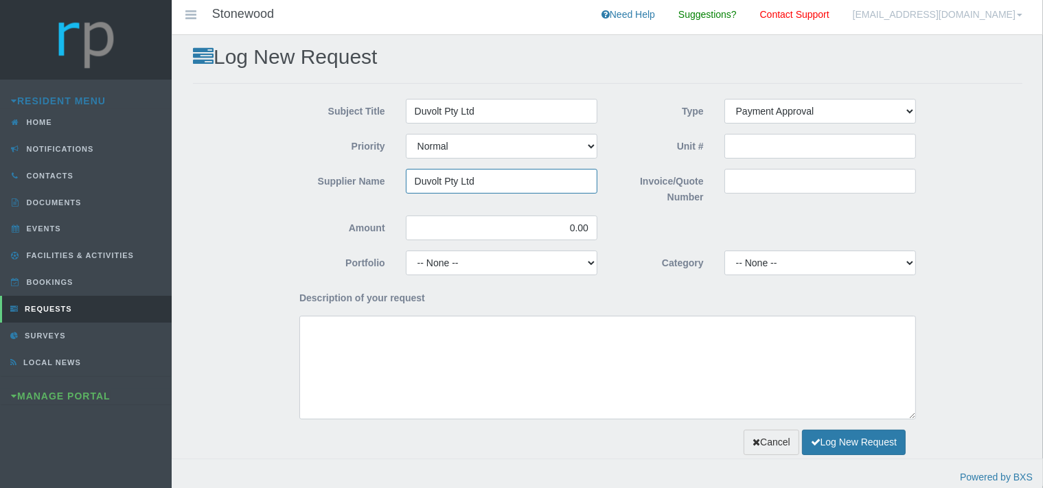
type input "Duvolt Pty Ltd"
click at [742, 189] on input "Invoice/Quote Number" at bounding box center [820, 181] width 192 height 25
drag, startPoint x: 593, startPoint y: 228, endPoint x: 552, endPoint y: 227, distance: 41.2
click at [553, 227] on input "0.00" at bounding box center [502, 228] width 192 height 25
type input "2,880.00"
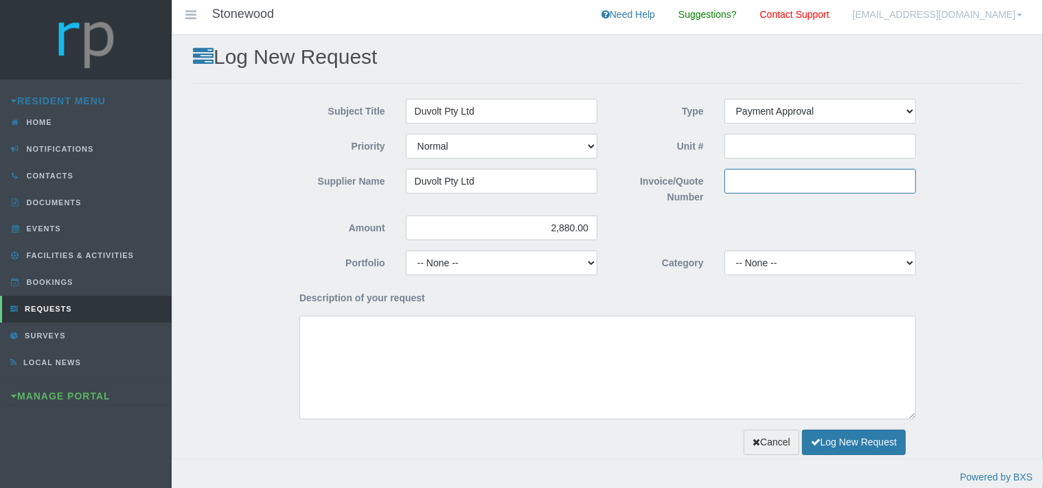
click at [737, 183] on input "Invoice/Quote Number" at bounding box center [820, 181] width 192 height 25
click at [749, 181] on input "Invoice/Quote Number" at bounding box center [820, 181] width 192 height 25
paste input "DUV 036"
type input "DUV 036"
click at [406, 251] on select "-- None -- Chairperson Communication Estate Manager Finance Gardens Maintenance…" at bounding box center [502, 263] width 192 height 25
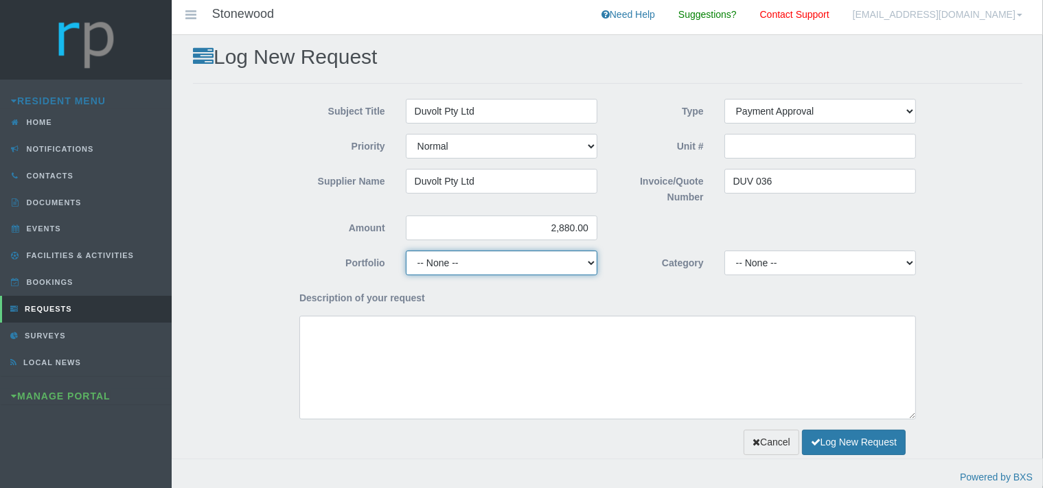
select select "MAINT"
click option "Maintenance" at bounding box center [0, 0] width 0 height 0
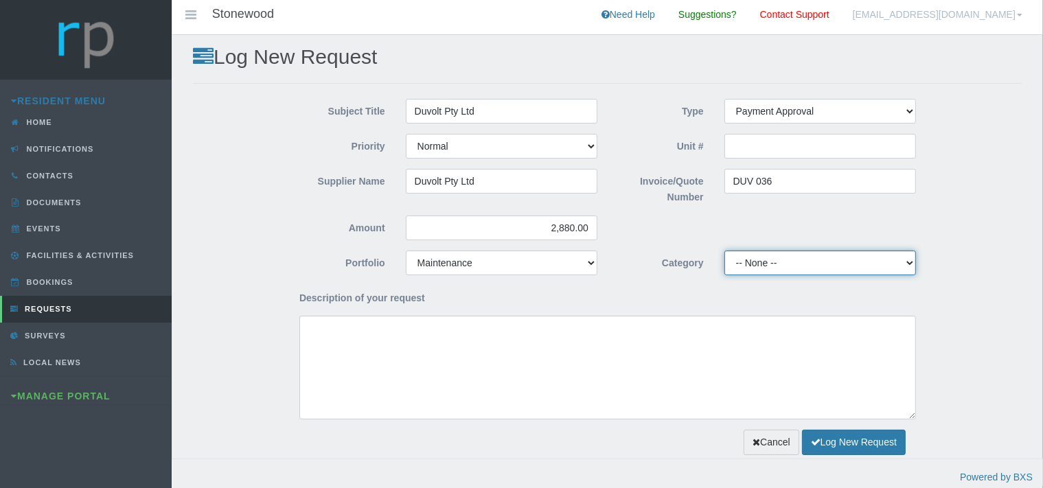
click at [724, 251] on select "-- None -- 10 YMP - Borehole 10 YMP - Fire Equipment 10 YMP - Garden upgrades 1…" at bounding box center [820, 263] width 192 height 25
select select "37d34446-e8df-4c5a-aef6-7746de10c07e"
click option "10 YMP Electrical" at bounding box center [0, 0] width 0 height 0
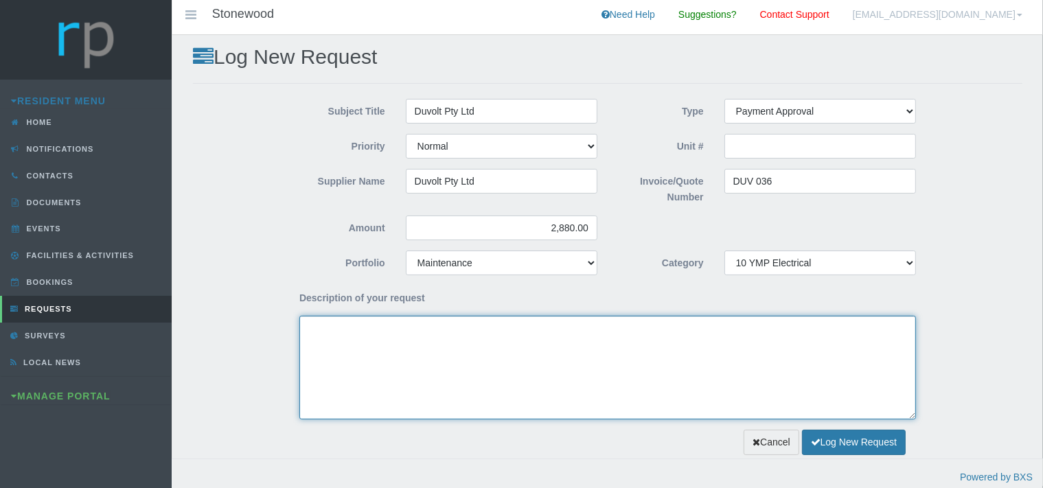
click at [450, 380] on textarea "Description of your request" at bounding box center [607, 368] width 617 height 104
click at [579, 343] on textarea "Dear Trustees, We kindly request payment approval for the attached invoice" at bounding box center [607, 368] width 617 height 104
paste textarea "for the thumper"
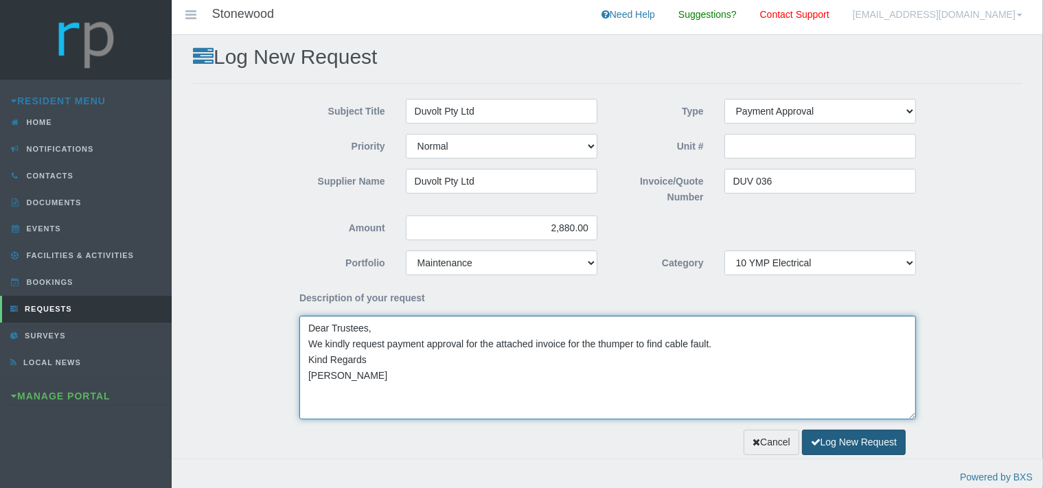
type textarea "Dear Trustees, We kindly request payment approval for the attached invoice for …"
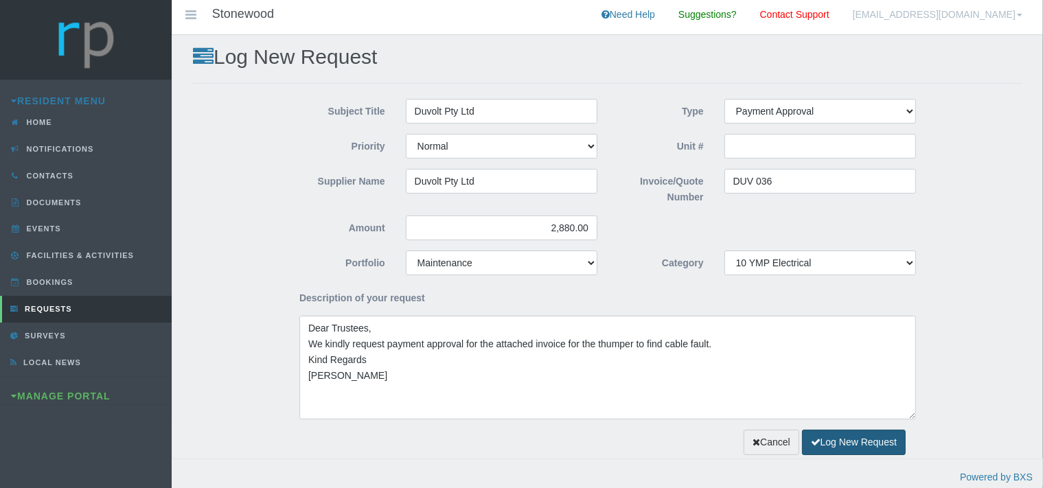
click at [828, 447] on button "Log New Request" at bounding box center [854, 442] width 104 height 25
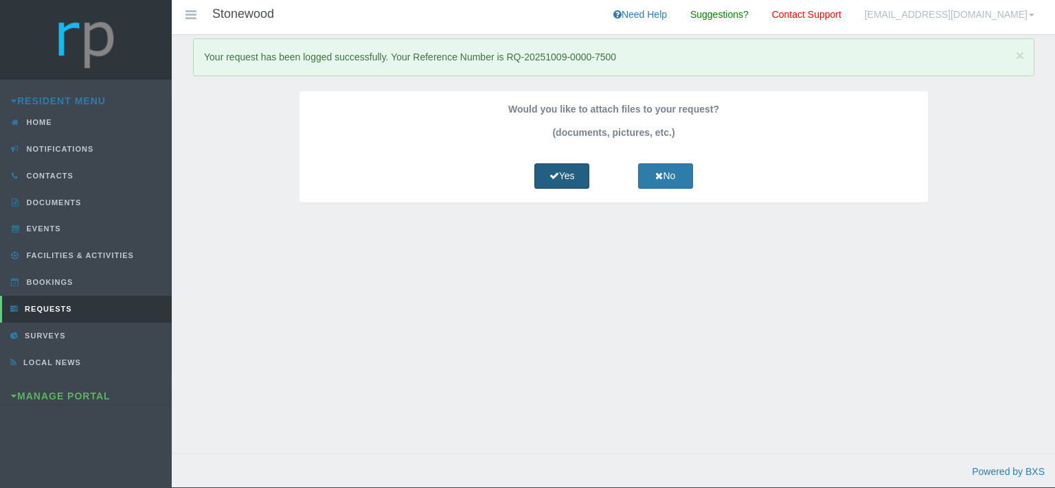
click at [557, 175] on icon at bounding box center [554, 176] width 10 height 10
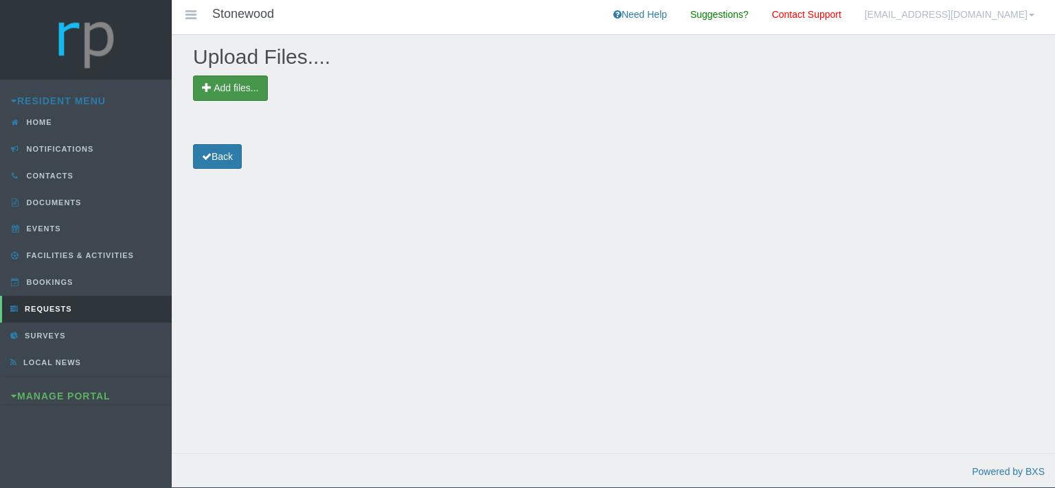
click at [249, 89] on span "Add files..." at bounding box center [236, 87] width 45 height 11
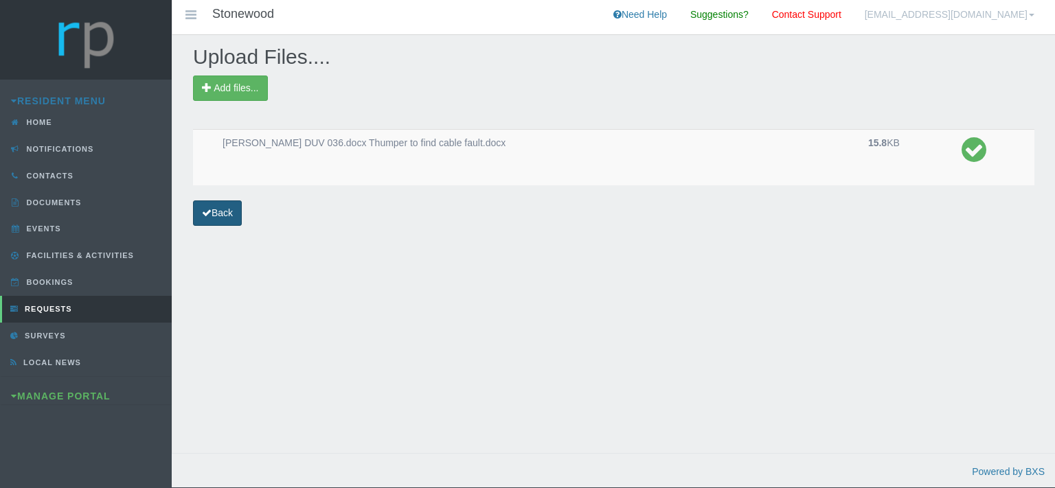
click at [231, 210] on link "Back" at bounding box center [217, 213] width 49 height 25
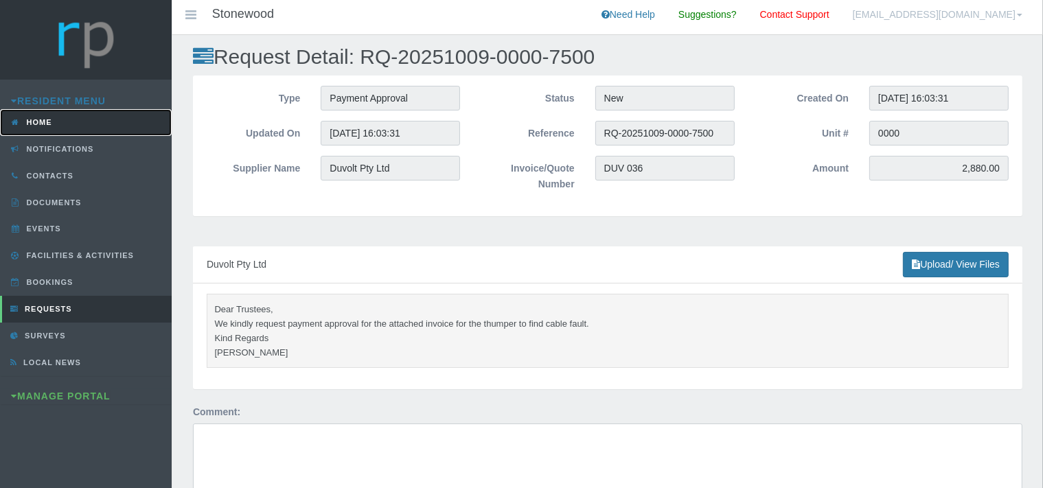
click at [67, 123] on link "Home" at bounding box center [86, 122] width 172 height 27
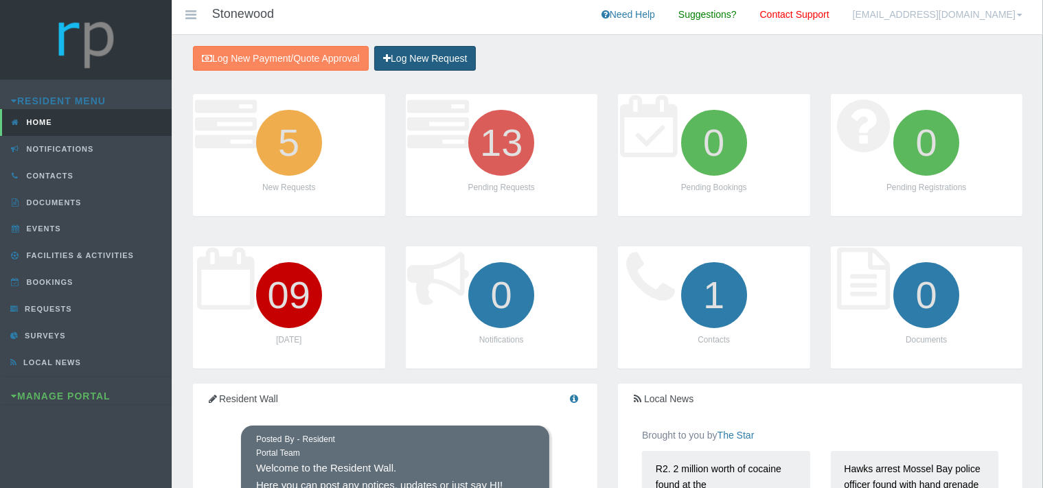
click at [446, 56] on link "Log New Request" at bounding box center [425, 58] width 102 height 25
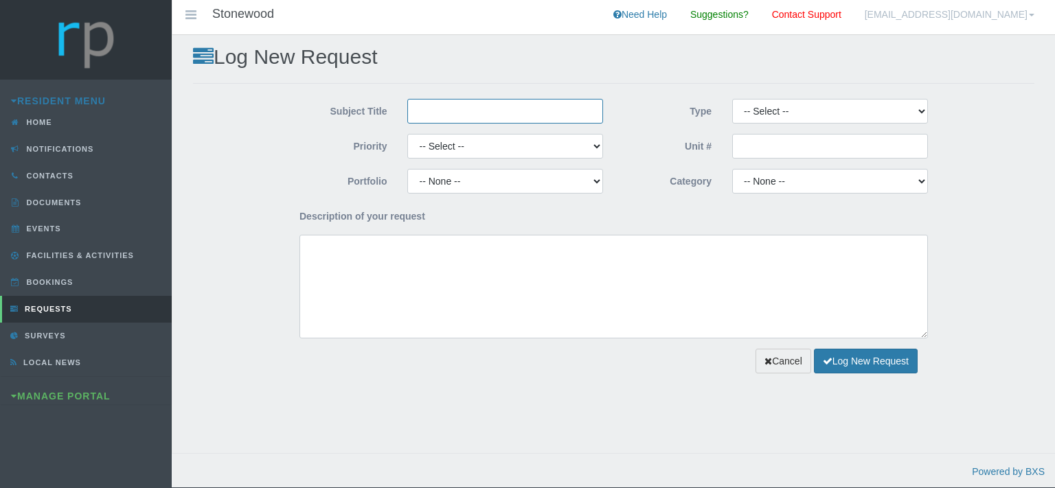
click at [455, 117] on input "Subject Title" at bounding box center [505, 111] width 196 height 25
type input "Anthony Pools"
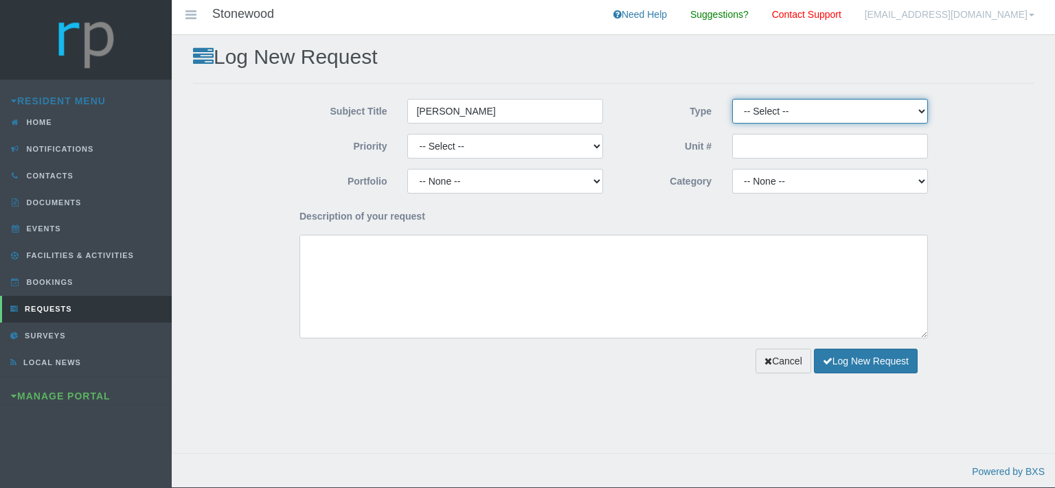
click at [732, 99] on select "-- Select -- Complaint Compliment Enquiry Request for maintenance Other (not li…" at bounding box center [830, 111] width 196 height 25
select select "PAYMENT"
click option "Payment Approval" at bounding box center [0, 0] width 0 height 0
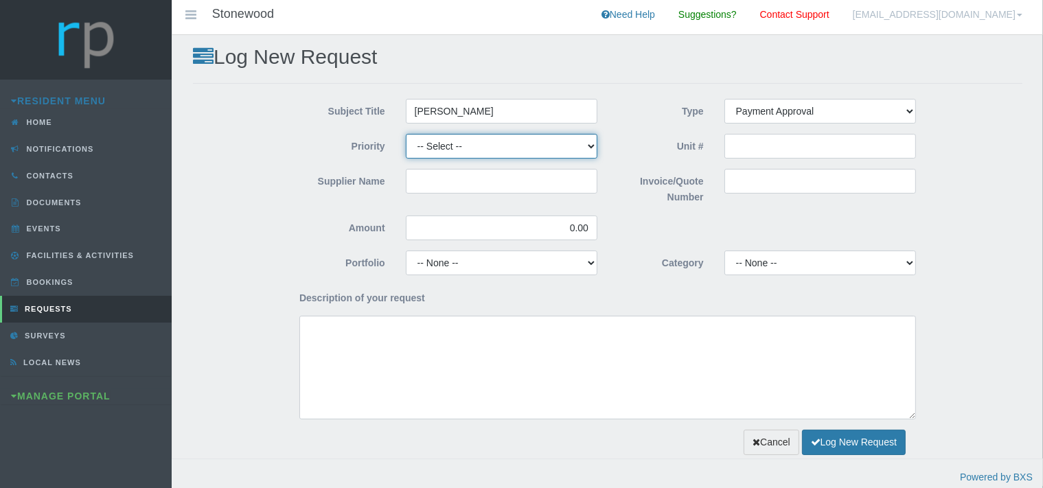
click at [406, 134] on select "-- Select -- High Low Normal" at bounding box center [502, 146] width 192 height 25
select select "MEDIUM"
click option "Normal" at bounding box center [0, 0] width 0 height 0
click at [435, 190] on input "Supplier Name" at bounding box center [502, 181] width 192 height 25
type input "Anthony Pools"
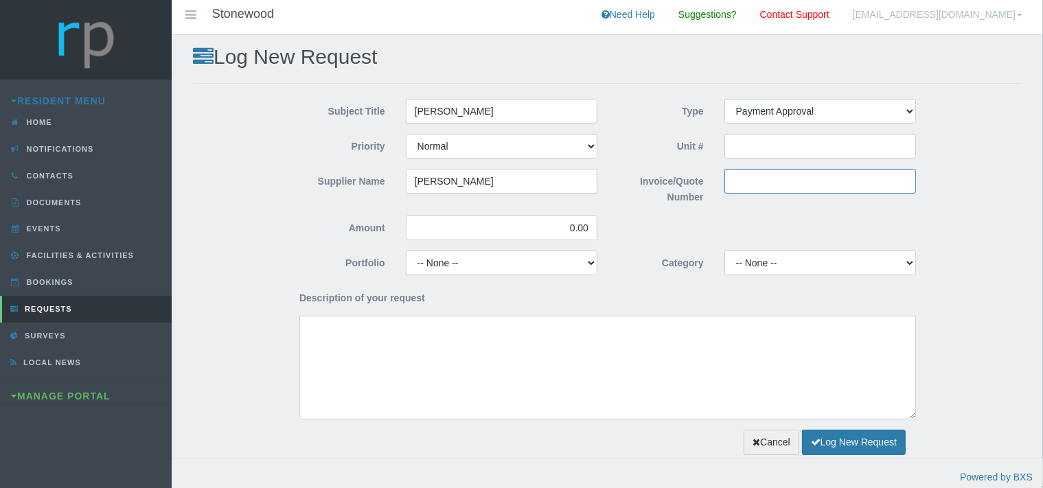
click at [787, 182] on input "Invoice/Quote Number" at bounding box center [820, 181] width 192 height 25
click at [774, 185] on input "Invoice/Quote Number" at bounding box center [820, 181] width 192 height 25
paste input "2857"
click at [732, 179] on input "2857" at bounding box center [820, 181] width 192 height 25
type input "INV2857"
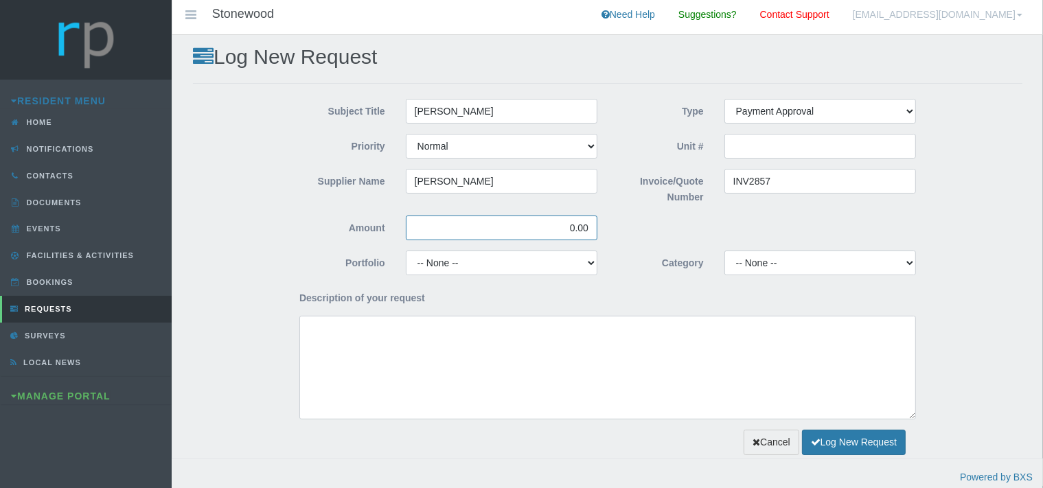
drag, startPoint x: 590, startPoint y: 229, endPoint x: 560, endPoint y: 228, distance: 30.2
click at [560, 226] on input "0.00" at bounding box center [502, 228] width 192 height 25
type input "5,850.00"
click at [406, 251] on select "-- None -- Chairperson Communication Estate Manager Finance Gardens Maintenance…" at bounding box center [502, 263] width 192 height 25
select select "MAINT"
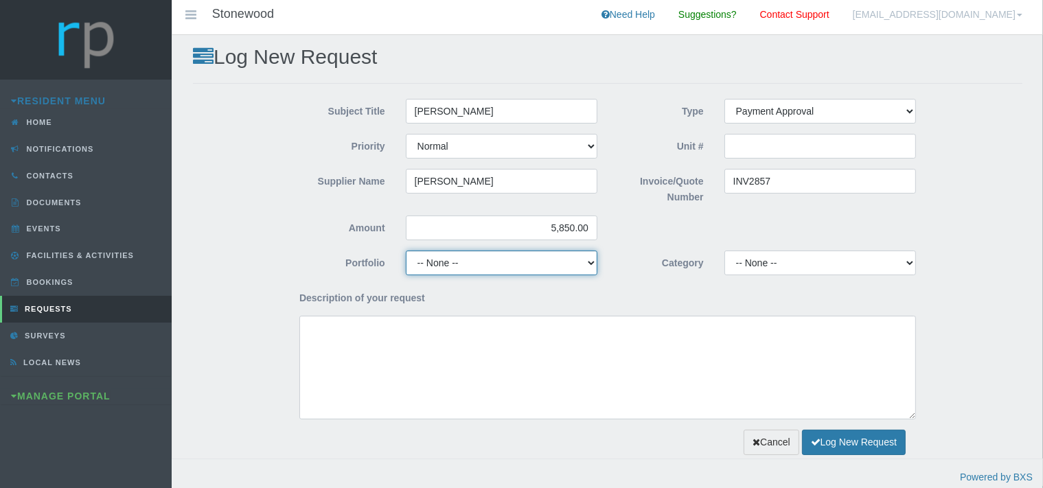
click option "Maintenance" at bounding box center [0, 0] width 0 height 0
click at [406, 251] on select "-- None -- Chairperson Communication Estate Manager Finance Gardens Maintenance…" at bounding box center [502, 263] width 192 height 25
click option "Maintenance" at bounding box center [0, 0] width 0 height 0
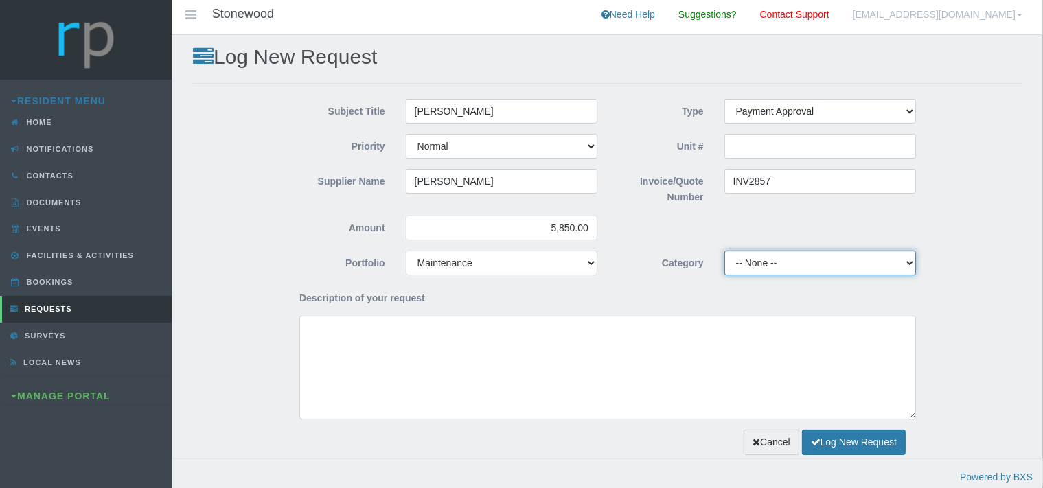
click at [724, 251] on select "-- None -- 10 YMP - Borehole 10 YMP - Fire Equipment 10 YMP - Garden upgrades 1…" at bounding box center [820, 263] width 192 height 25
select select "6dbaa24f-bfeb-4a33-ae22-53970c35c750"
click option "10 YMP Building Repairs - Pool" at bounding box center [0, 0] width 0 height 0
drag, startPoint x: 230, startPoint y: 408, endPoint x: 240, endPoint y: 412, distance: 11.1
click at [230, 412] on div "Subject Title Anthony Pools Type -- Select -- Complaint Compliment Enquiry Requ…" at bounding box center [608, 259] width 830 height 321
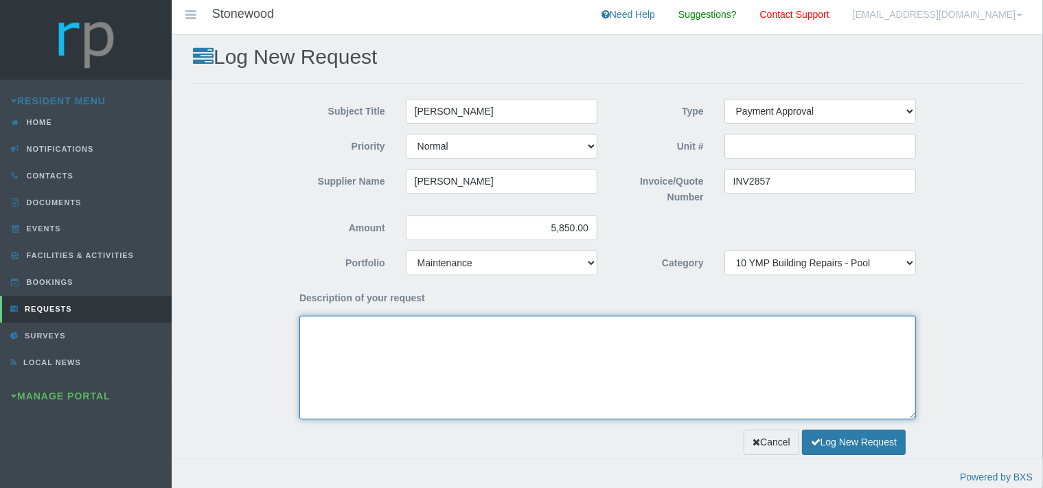
click at [320, 367] on textarea "Description of your request" at bounding box center [607, 368] width 617 height 104
type textarea "d"
click at [573, 343] on textarea "Dear Trustees, We kindly request payment approval for the attached invoice" at bounding box center [607, 368] width 617 height 104
paste textarea "mosaic replacement"
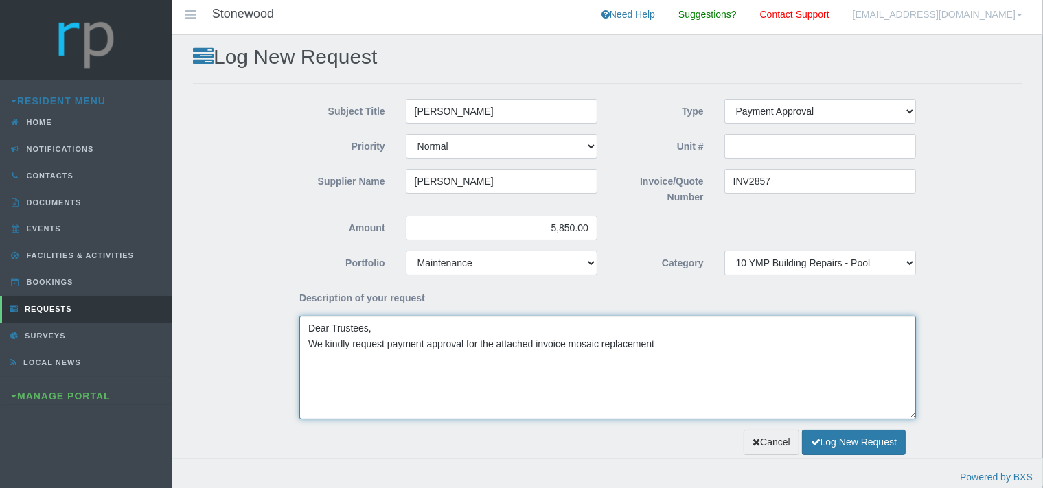
click at [568, 345] on textarea "Dear Trustees, We kindly request payment approval for the attached invoice mosa…" at bounding box center [607, 368] width 617 height 104
click at [800, 346] on textarea "Dear Trustees, We kindly request payment approval for the attached invoice for …" at bounding box center [607, 368] width 617 height 104
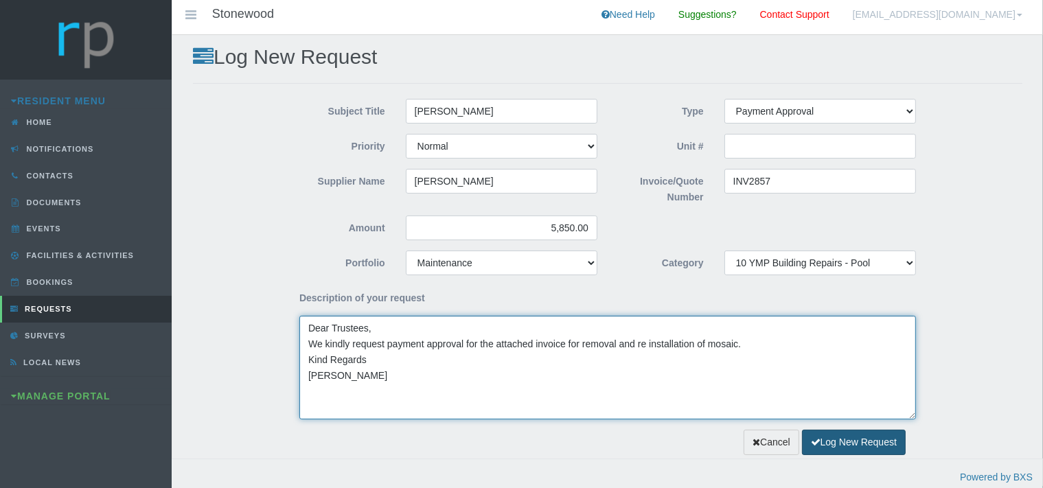
type textarea "Dear Trustees, We kindly request payment approval for the attached invoice for …"
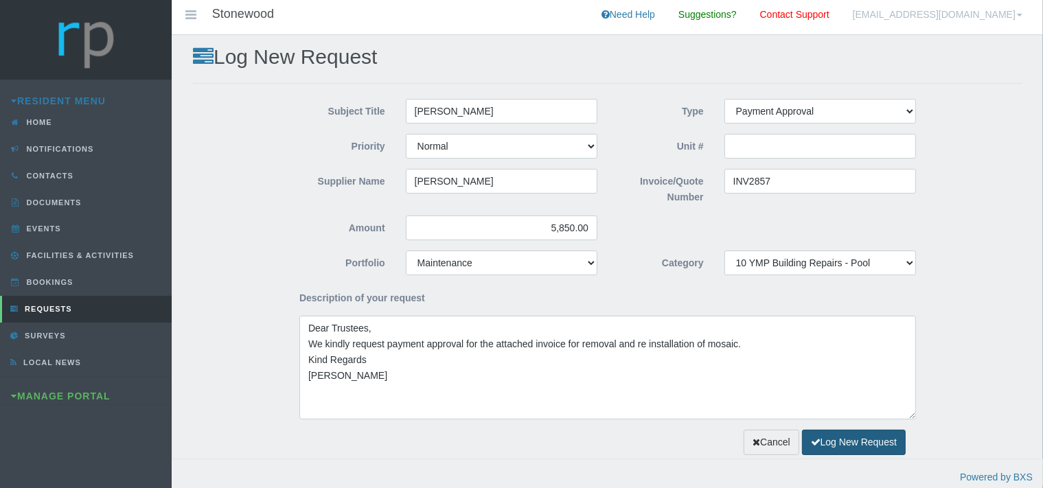
click at [856, 438] on button "Log New Request" at bounding box center [854, 442] width 104 height 25
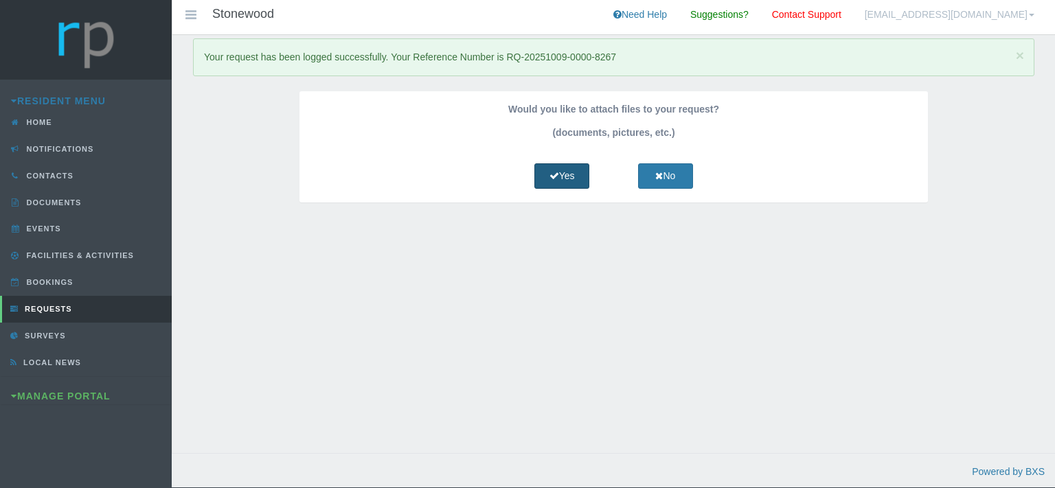
click at [558, 167] on link "Yes" at bounding box center [561, 175] width 55 height 25
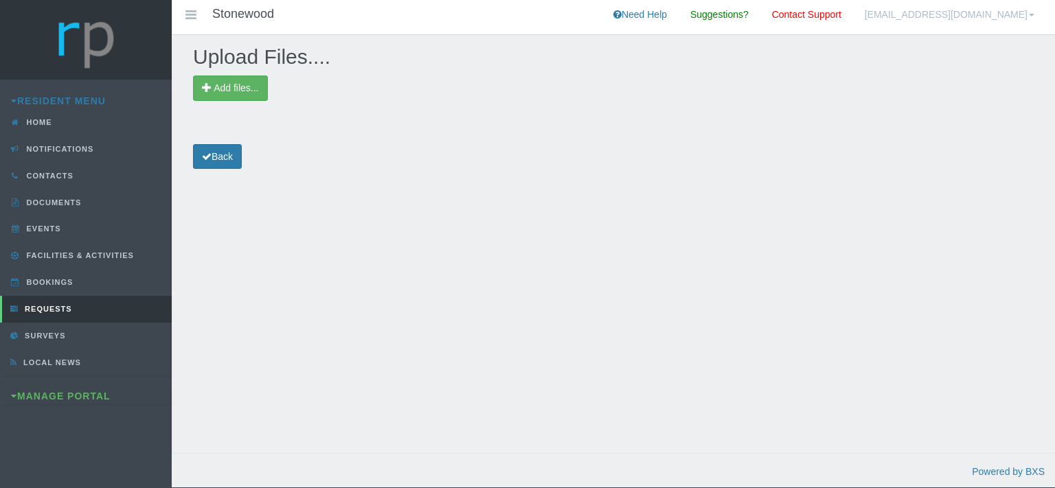
click at [268, 85] on div "Add files..." at bounding box center [434, 88] width 503 height 25
click at [253, 89] on span "Add files..." at bounding box center [236, 87] width 45 height 11
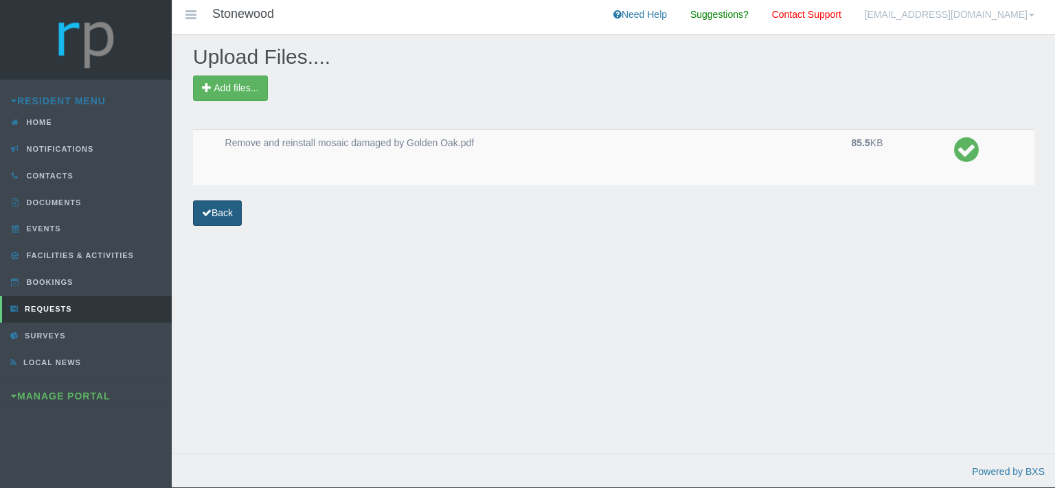
click at [222, 208] on link "Back" at bounding box center [217, 213] width 49 height 25
